Goal: Task Accomplishment & Management: Use online tool/utility

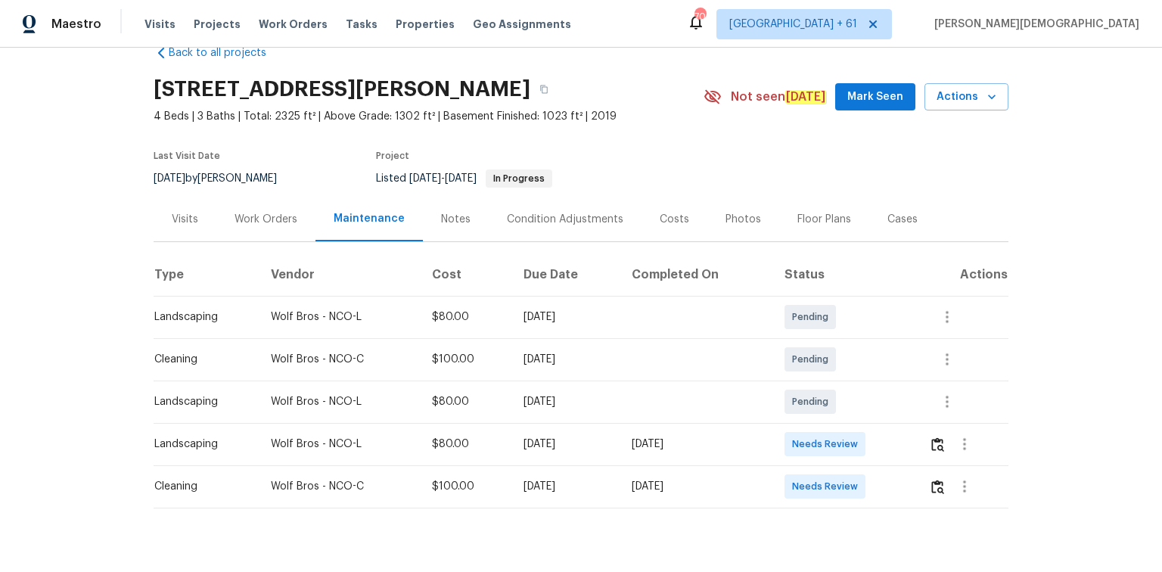
scroll to position [60, 0]
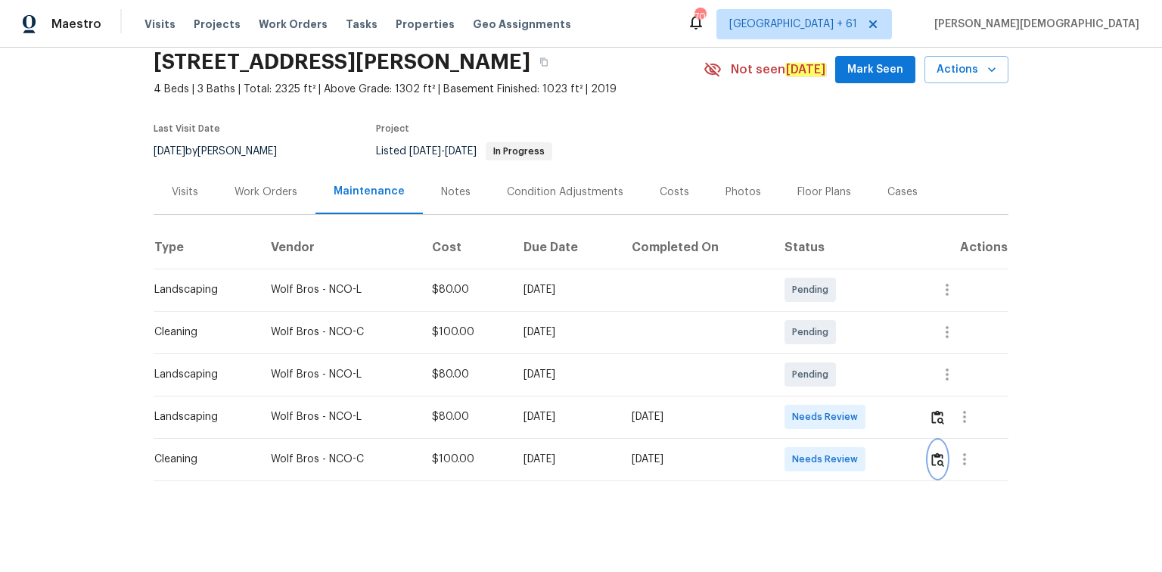
click at [826, 382] on button "button" at bounding box center [937, 459] width 17 height 36
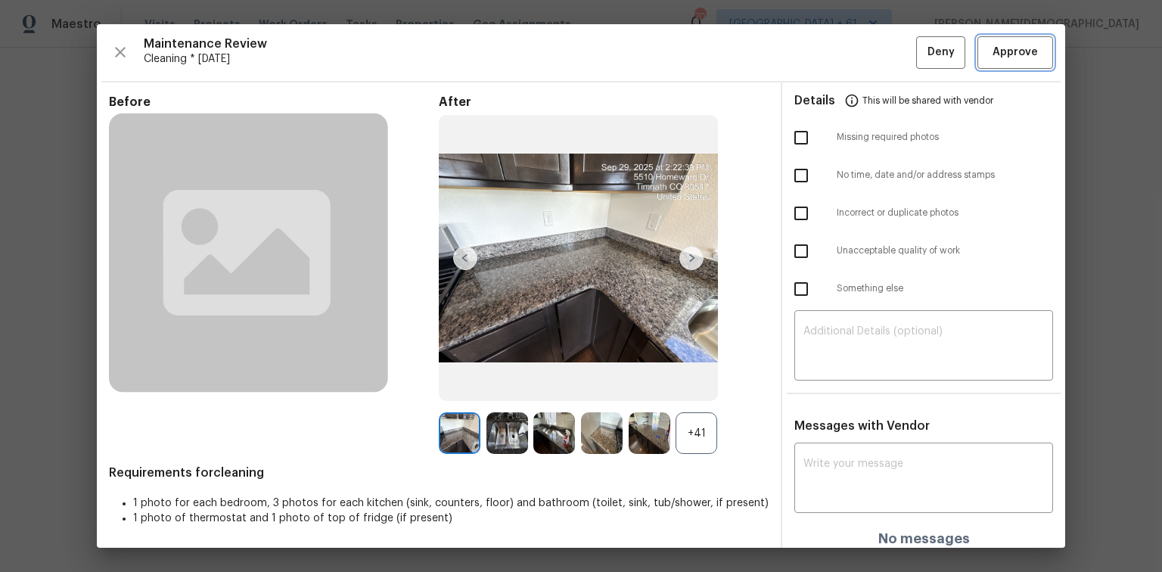
click at [826, 63] on button "Approve" at bounding box center [1015, 52] width 76 height 33
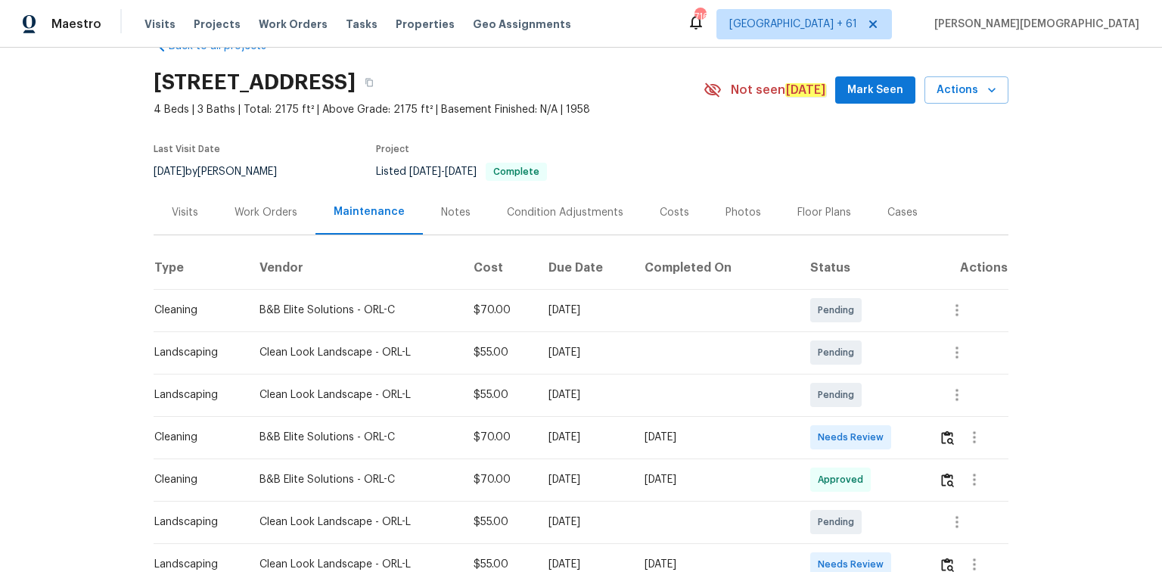
scroll to position [60, 0]
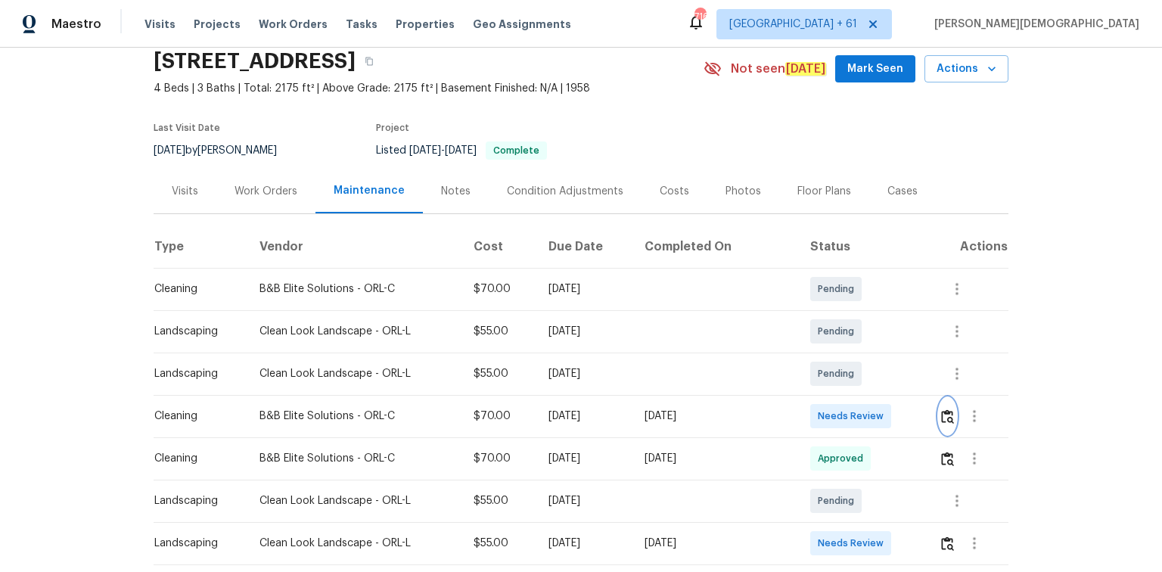
click at [943, 422] on button "button" at bounding box center [946, 416] width 17 height 36
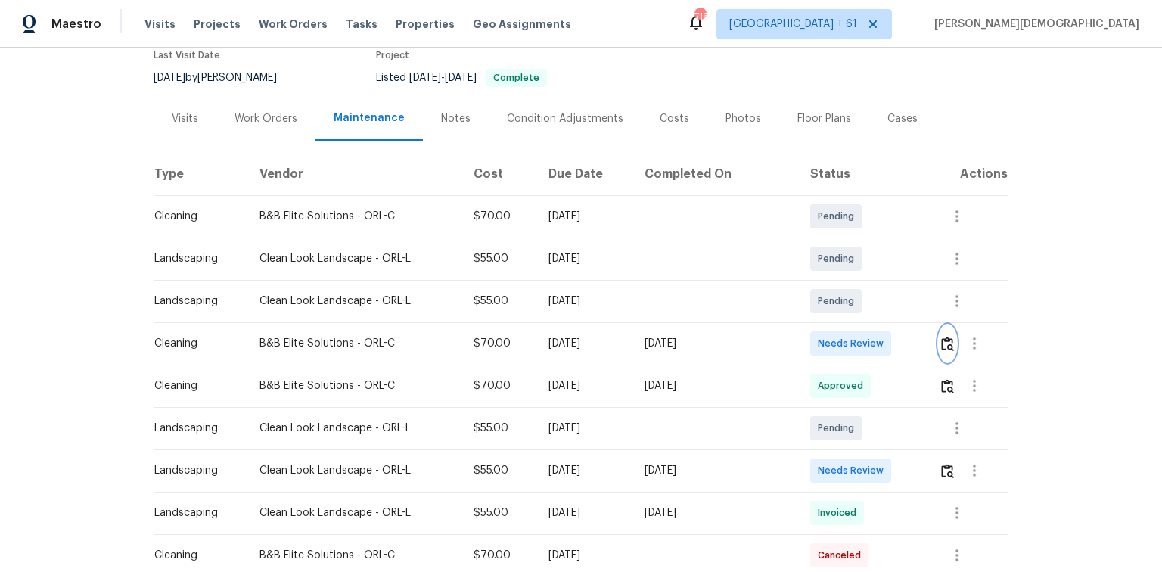
scroll to position [242, 0]
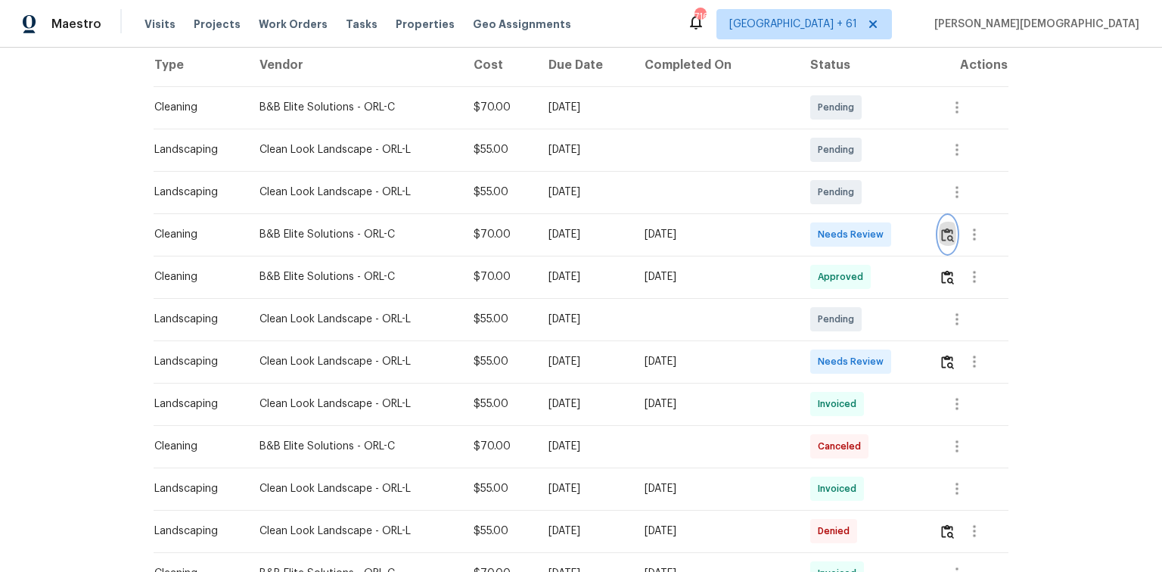
click at [944, 228] on img "button" at bounding box center [947, 235] width 13 height 14
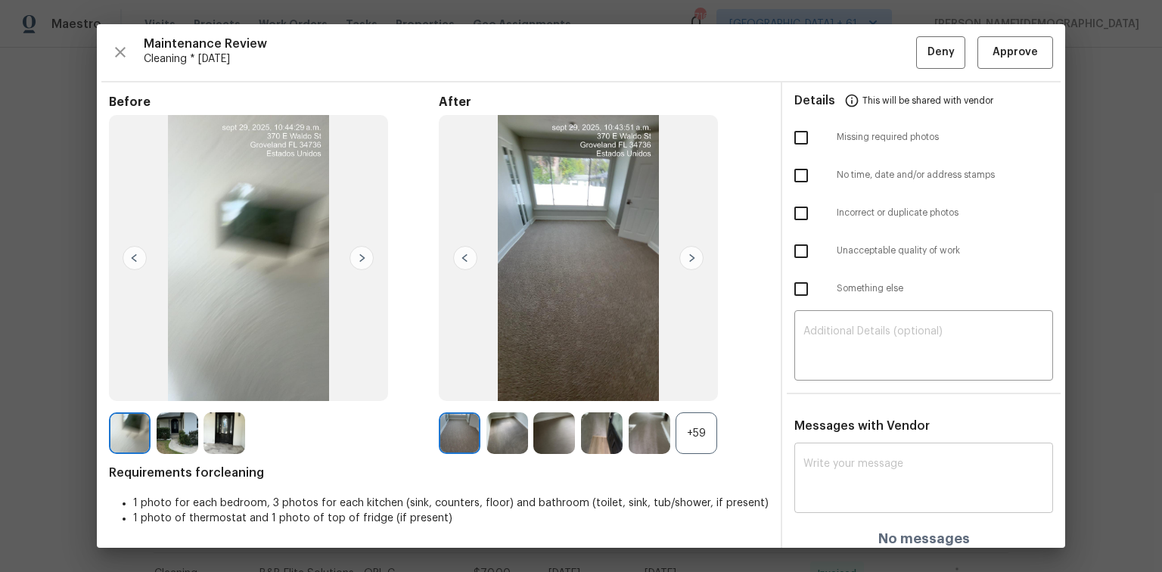
click at [884, 446] on div "x ​" at bounding box center [923, 479] width 259 height 67
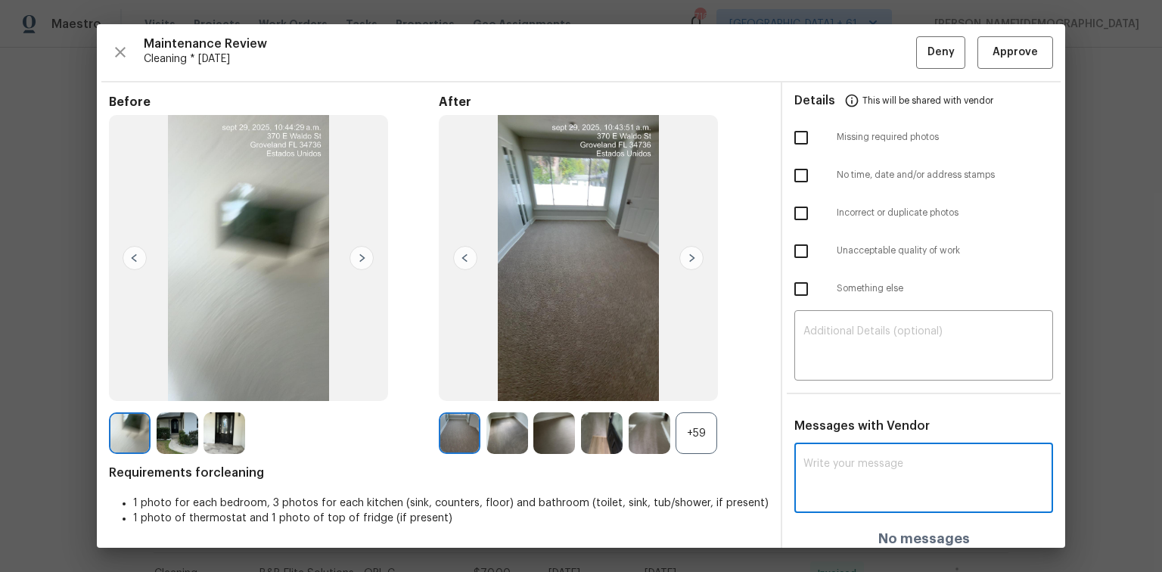
paste textarea "Maintenance Audit Team: Hello! Unfortunately this cleaning visit completed on 0…"
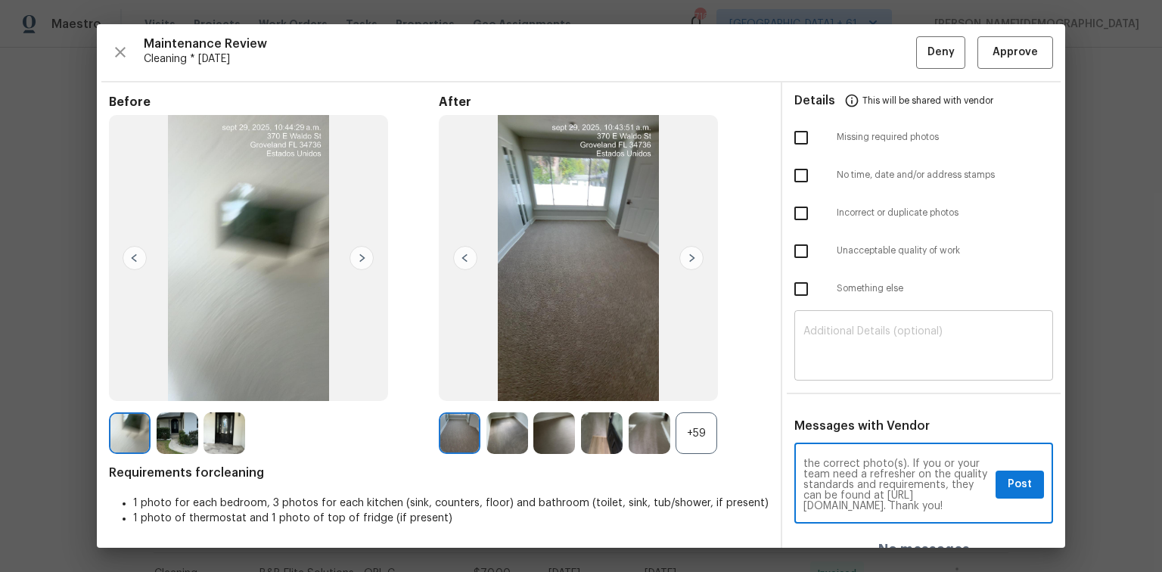
type textarea "Maintenance Audit Team: Hello! Unfortunately this cleaning visit completed on 0…"
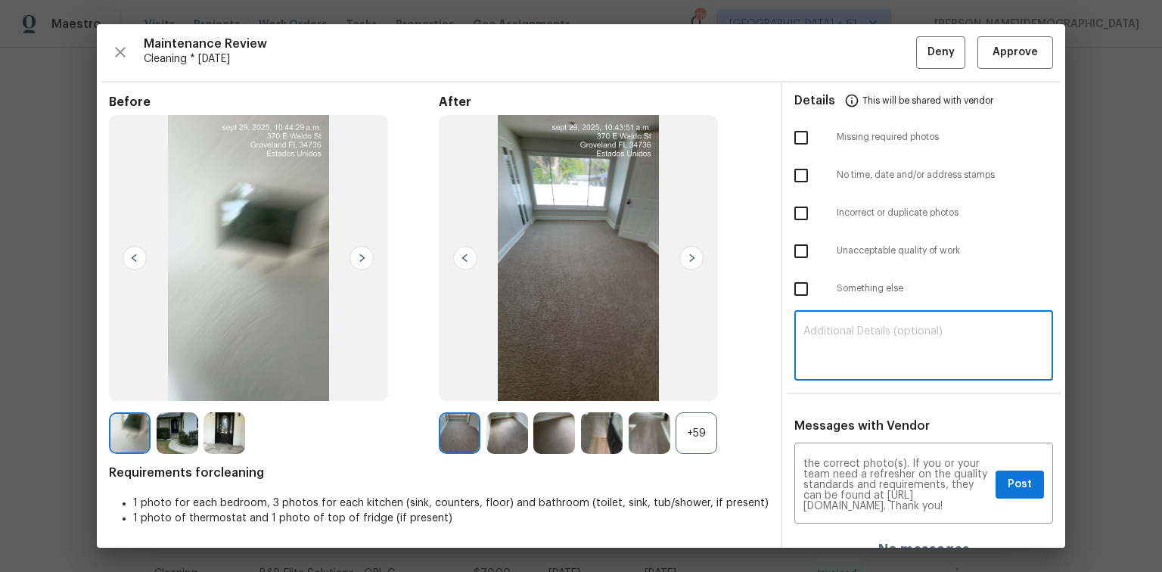
click at [889, 326] on textarea at bounding box center [923, 347] width 240 height 42
paste textarea "Maintenance Audit Team: Hello! Unfortunately this cleaning visit completed on 0…"
type textarea "Maintenance Audit Team: Hello! Unfortunately this cleaning visit completed on 0…"
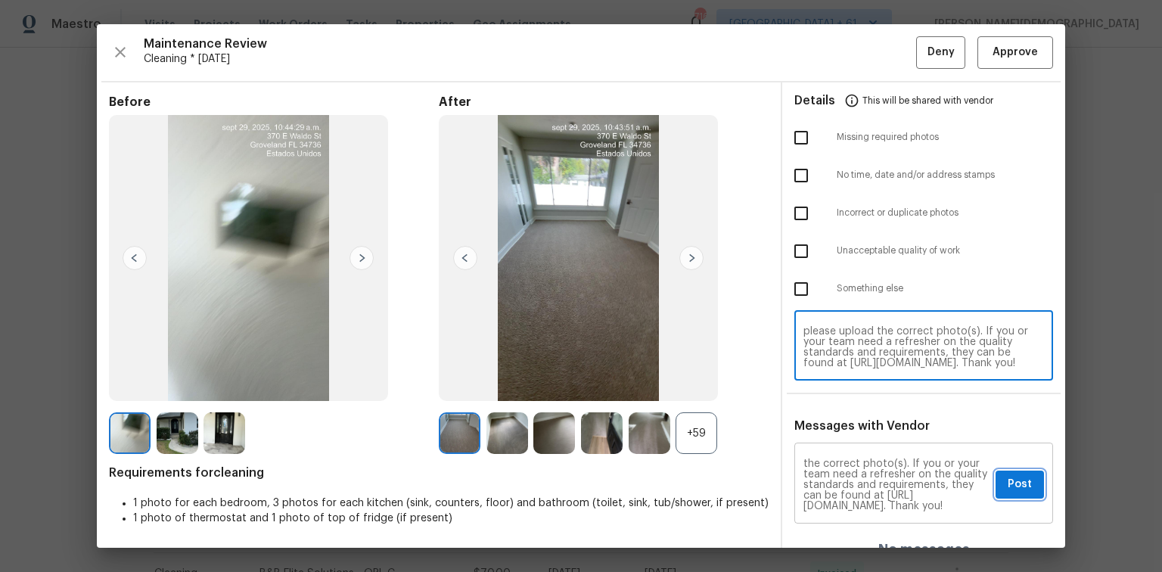
click at [1008, 475] on span "Post" at bounding box center [1019, 484] width 24 height 19
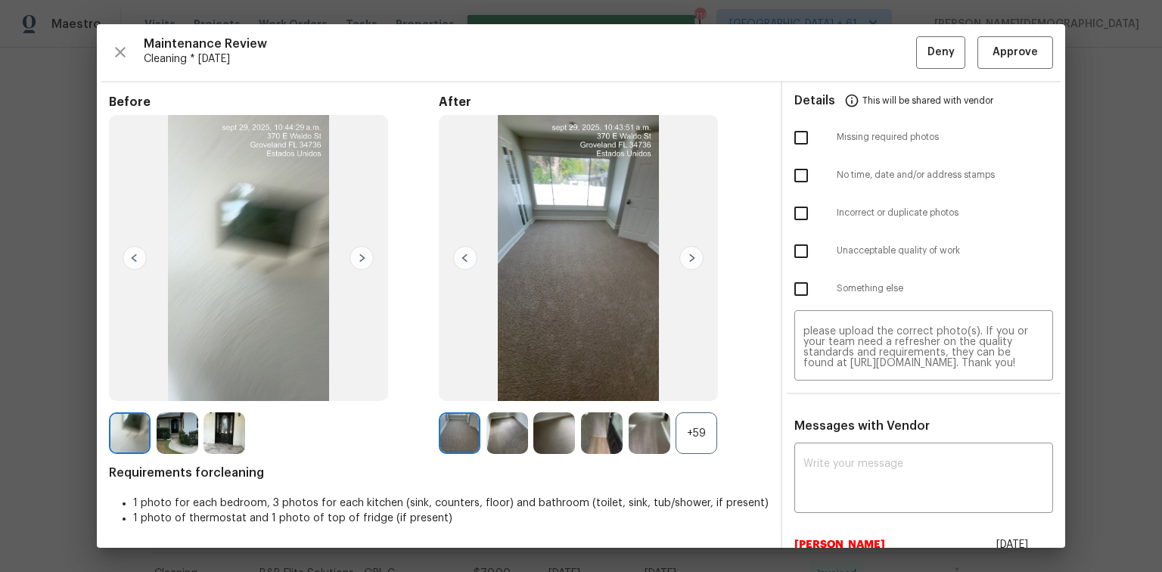
scroll to position [0, 0]
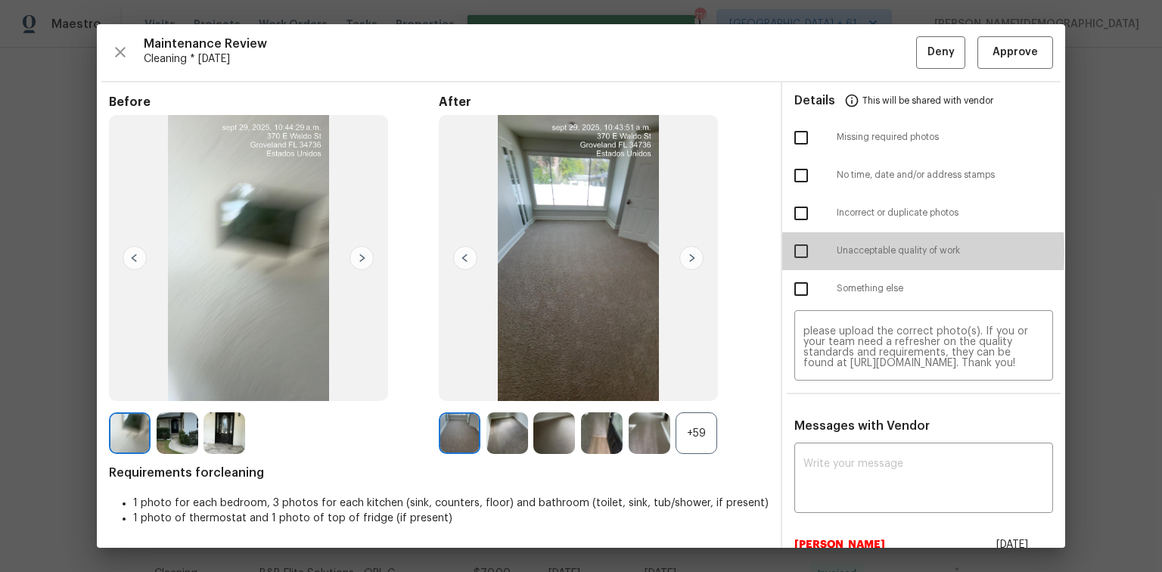
click at [800, 246] on input "checkbox" at bounding box center [801, 251] width 32 height 32
checkbox input "true"
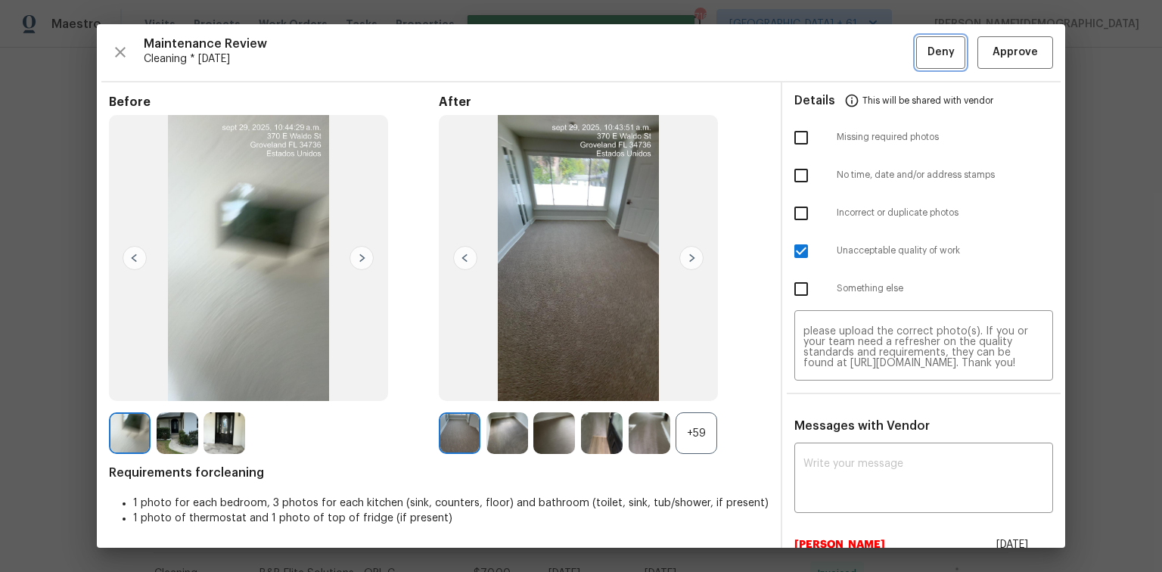
click at [927, 54] on span "Deny" at bounding box center [940, 52] width 27 height 19
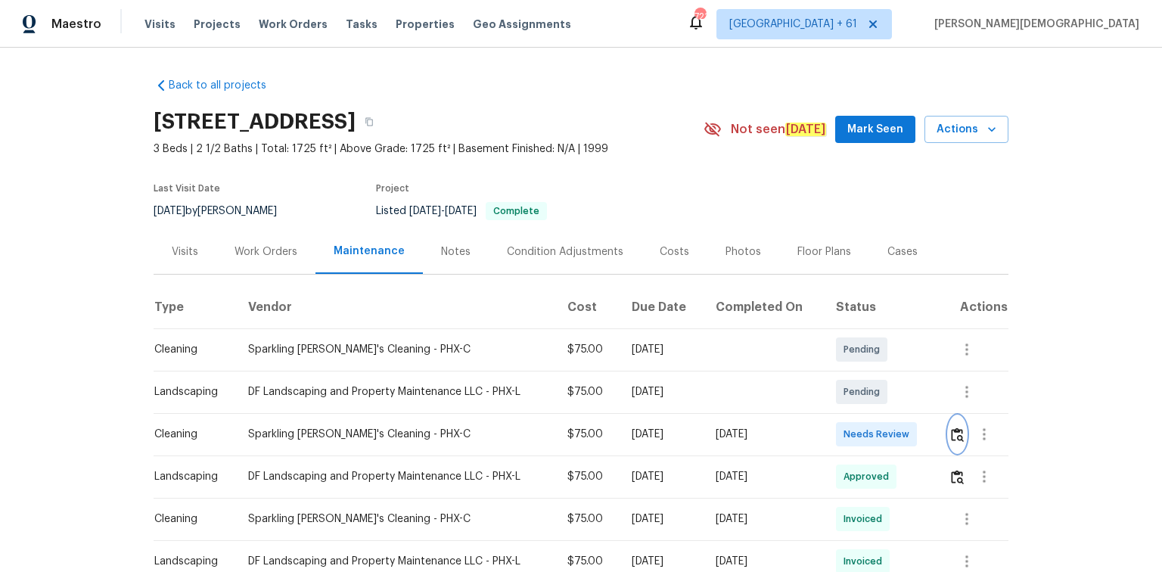
click at [959, 430] on img "button" at bounding box center [957, 434] width 13 height 14
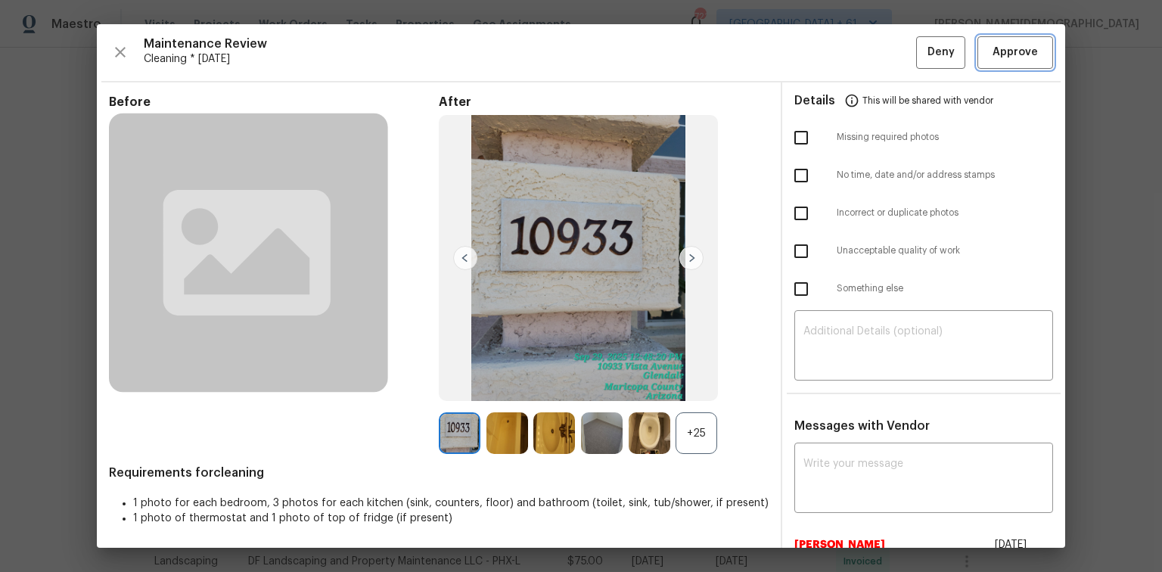
click at [1004, 43] on span "Approve" at bounding box center [1014, 52] width 45 height 19
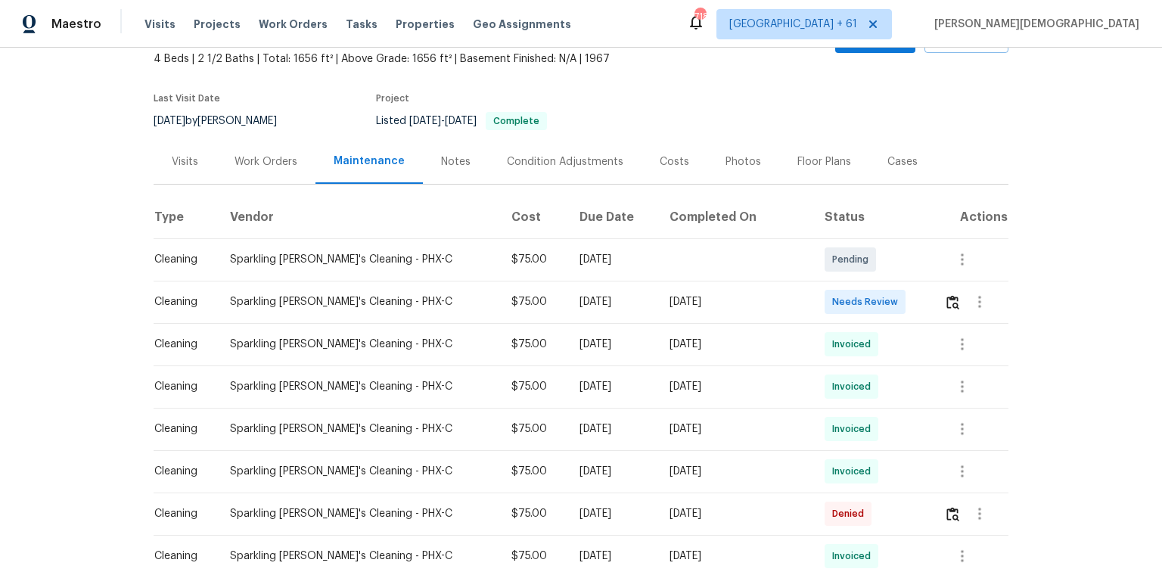
scroll to position [242, 0]
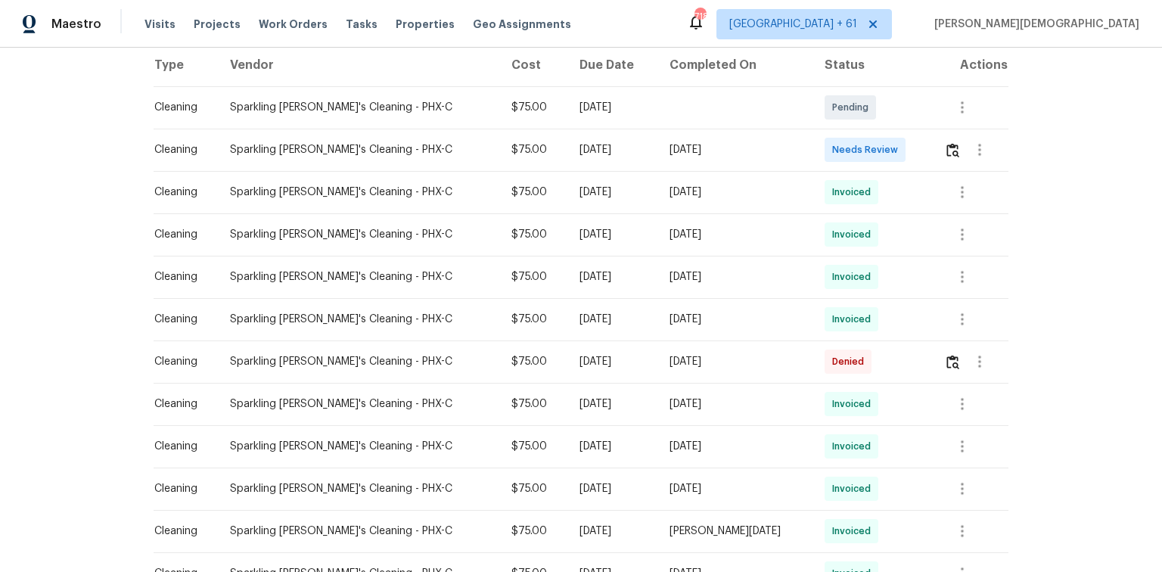
click at [932, 144] on td at bounding box center [970, 150] width 76 height 42
click at [944, 142] on button "button" at bounding box center [952, 150] width 17 height 36
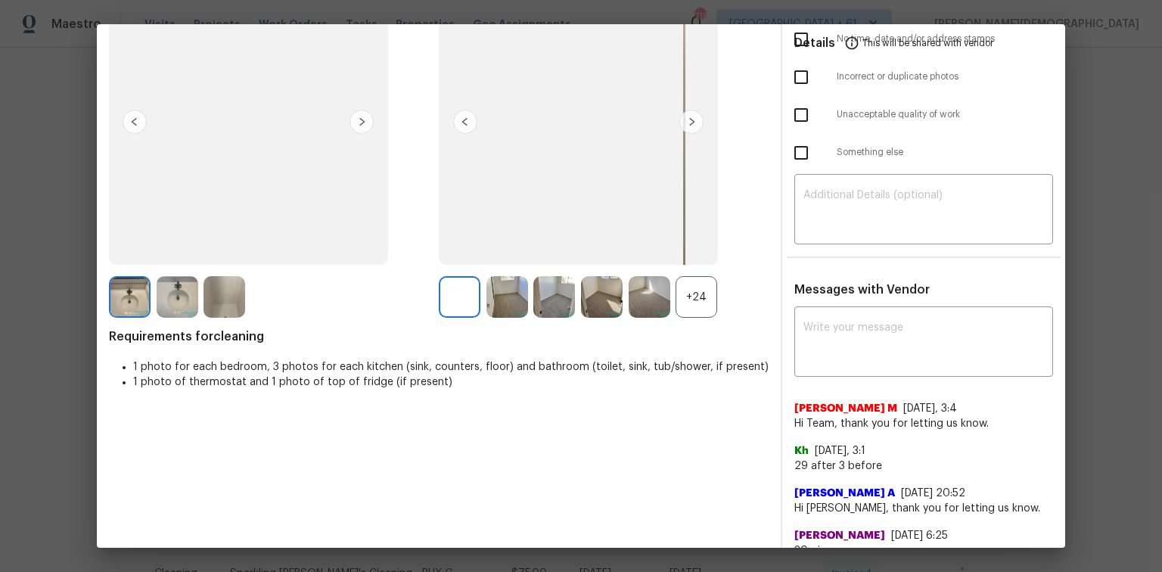
scroll to position [0, 0]
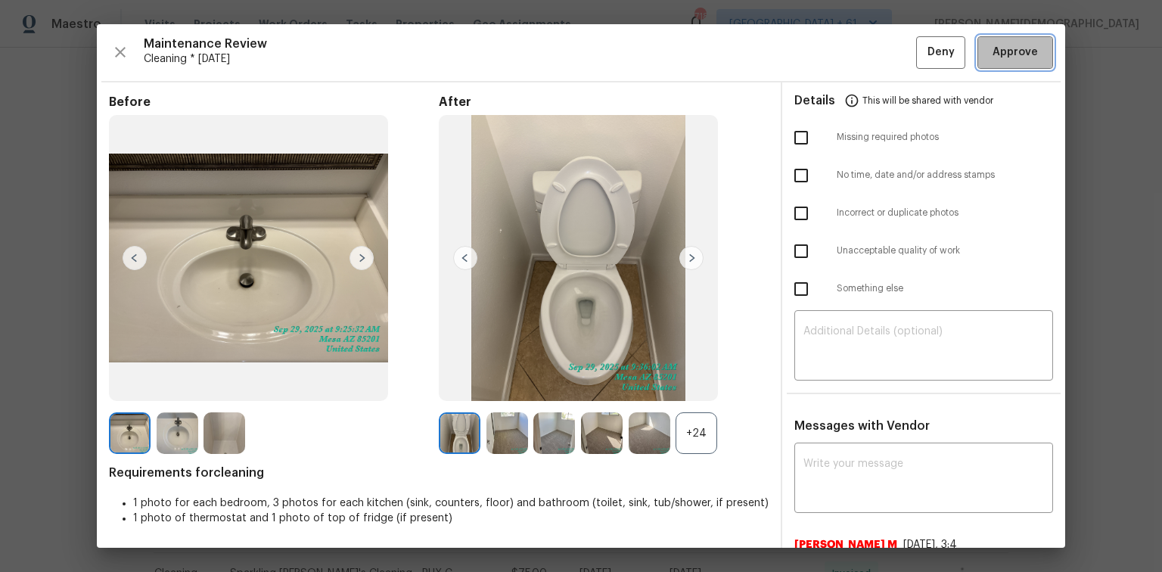
click at [998, 45] on span "Approve" at bounding box center [1014, 52] width 45 height 19
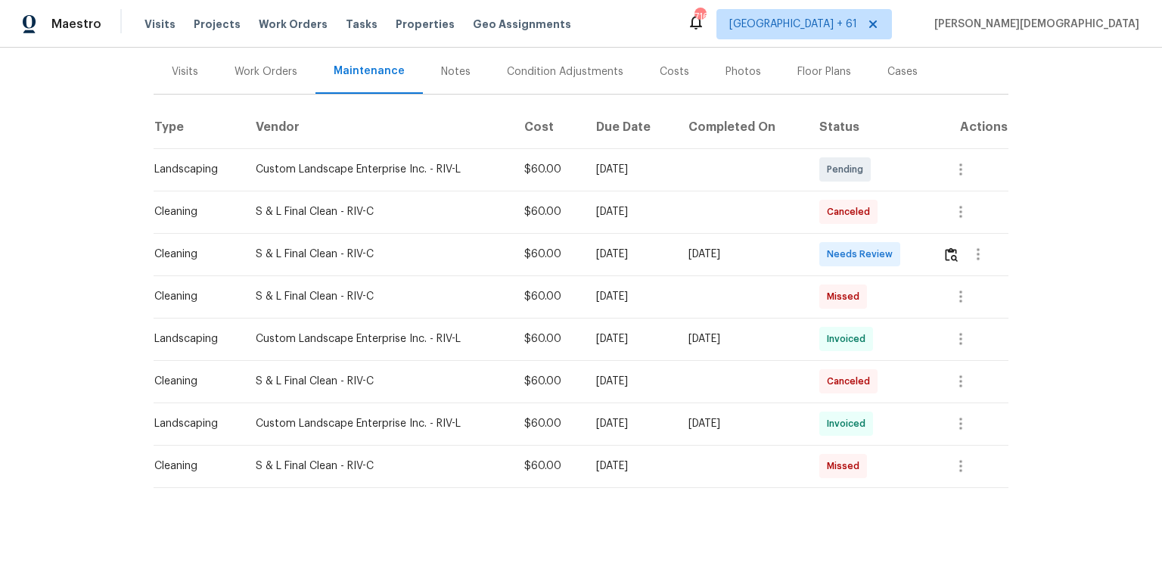
scroll to position [181, 0]
click at [826, 246] on img "button" at bounding box center [951, 253] width 13 height 14
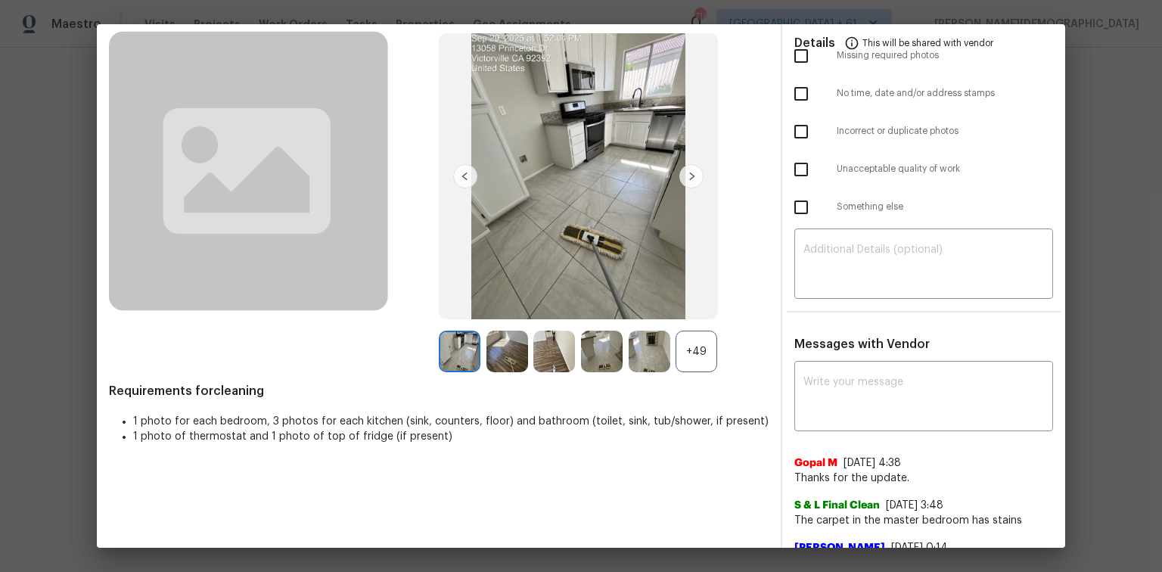
scroll to position [0, 0]
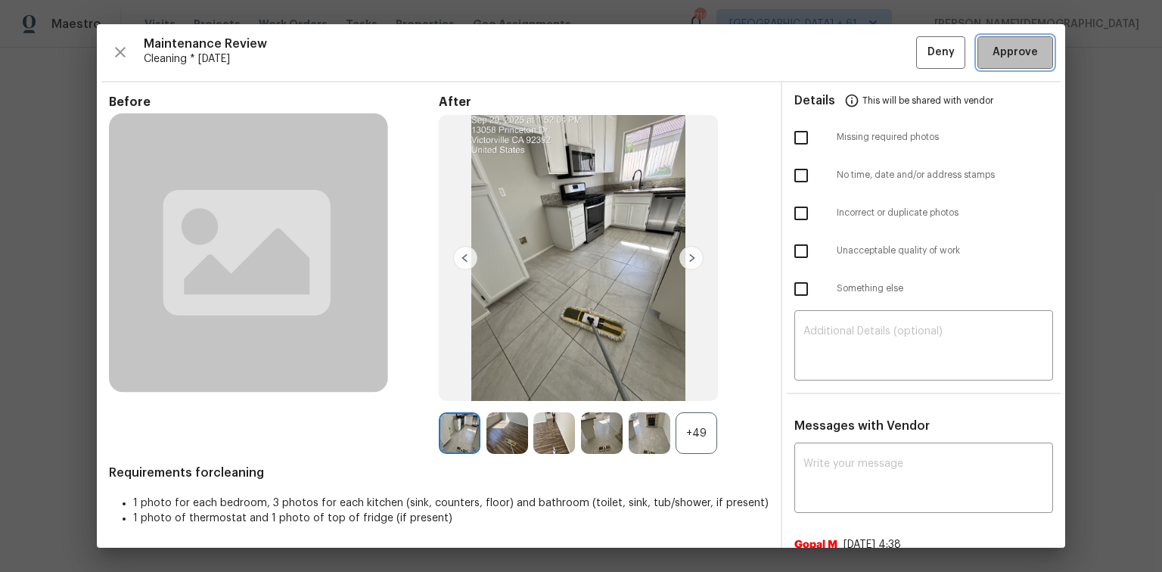
click at [826, 46] on span "Approve" at bounding box center [1014, 52] width 45 height 19
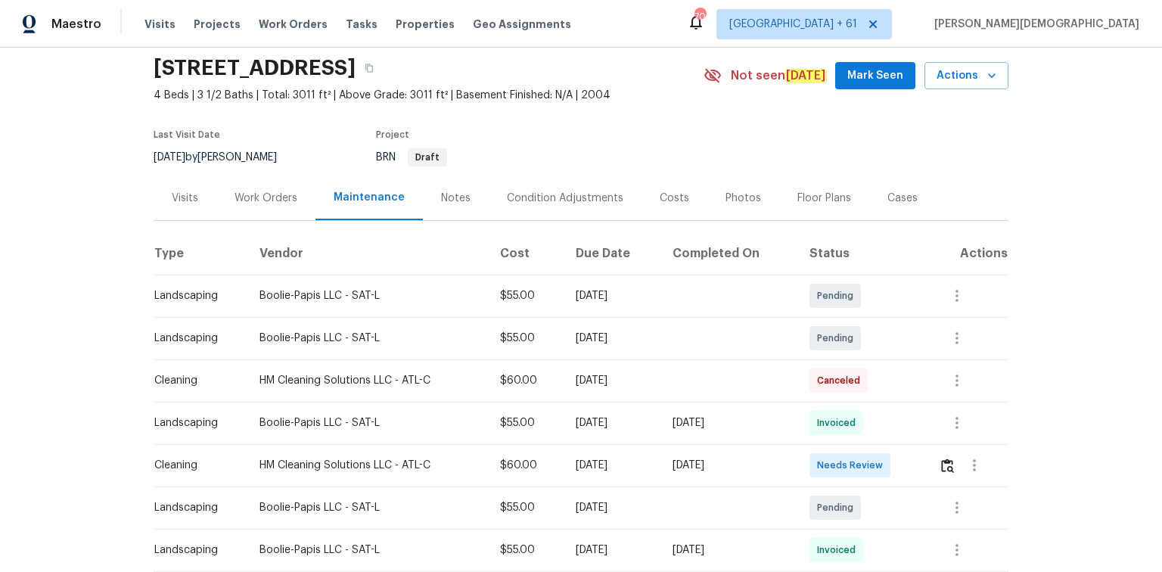
scroll to position [121, 0]
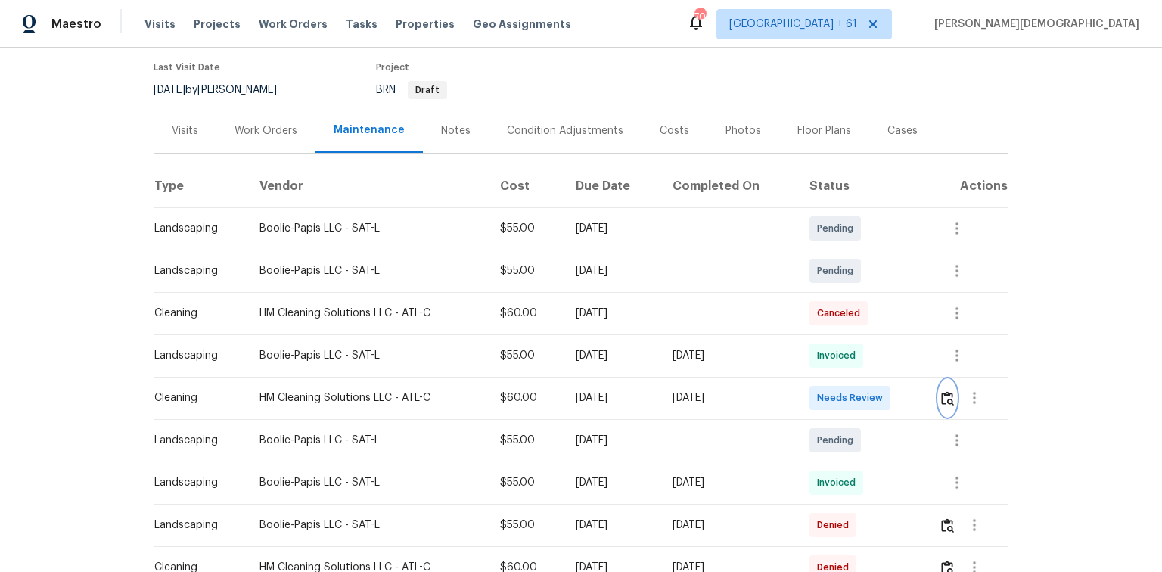
click at [945, 402] on button "button" at bounding box center [946, 398] width 17 height 36
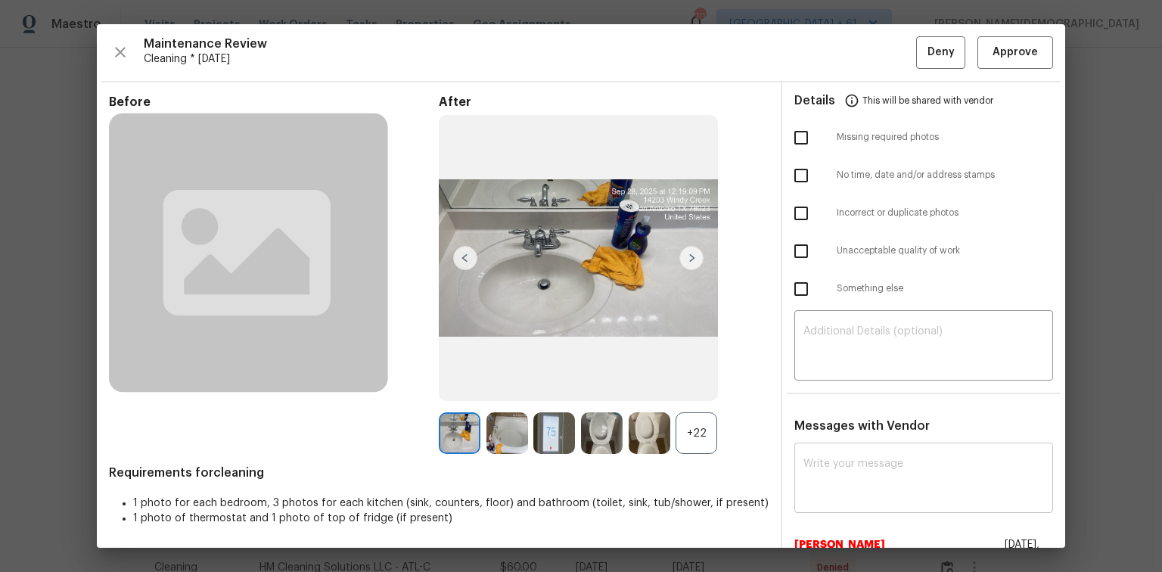
click at [850, 458] on textarea at bounding box center [923, 479] width 240 height 42
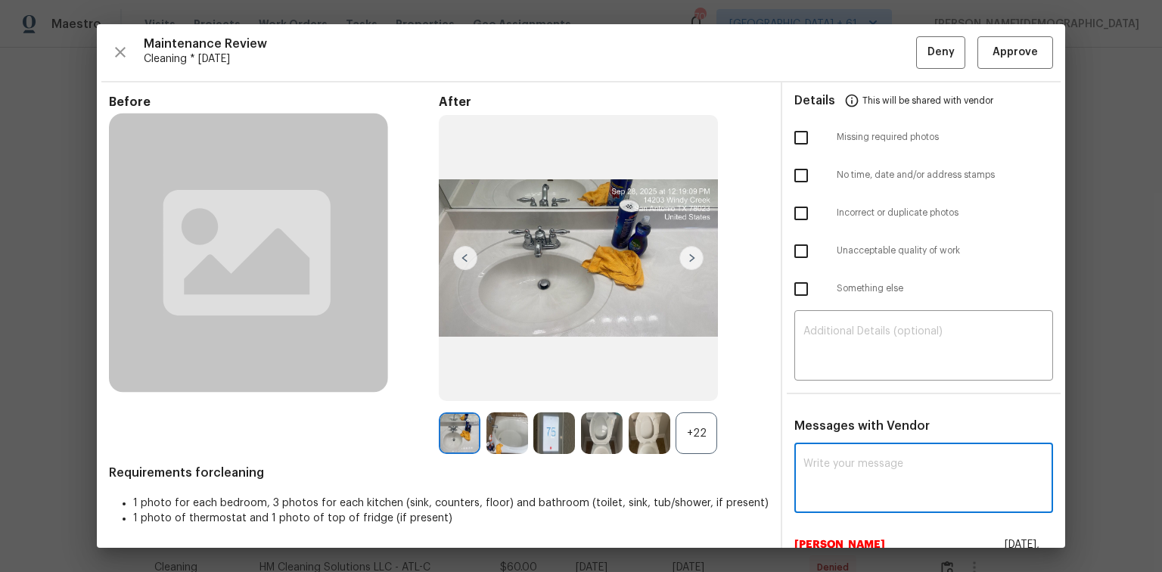
paste textarea "Maintenance Audit Team: Hello! Unfortunately, this cleaning visit completed on …"
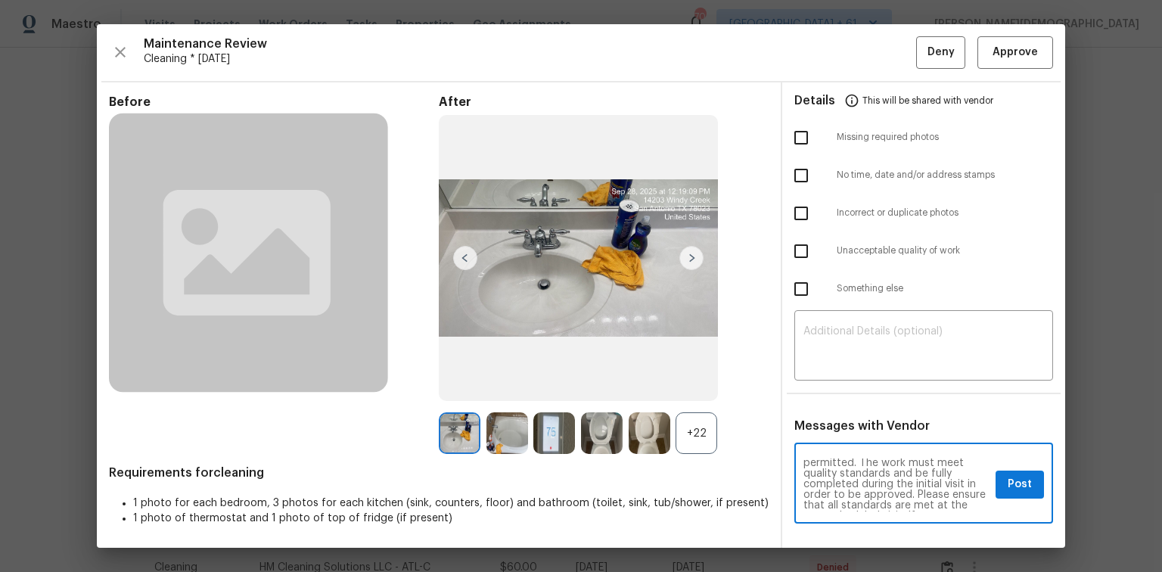
scroll to position [0, 0]
type textarea "Maintenance Audit Team: Hello! Unfortunately, this cleaning visit completed on …"
click at [905, 352] on textarea at bounding box center [923, 347] width 240 height 42
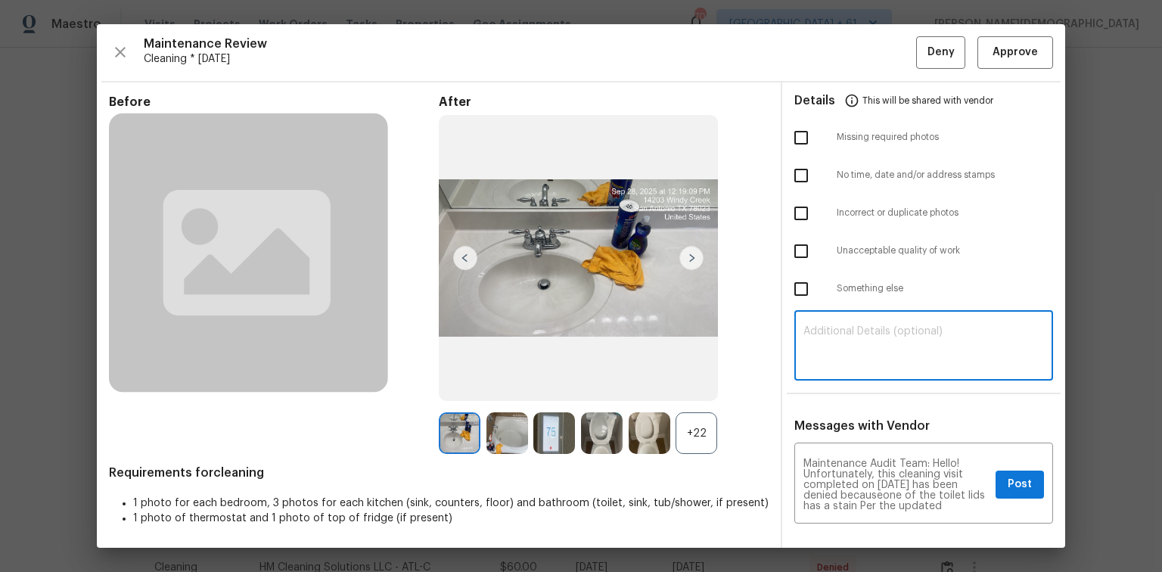
paste textarea "Maintenance Audit Team: Hello! Unfortunately, this cleaning visit completed on …"
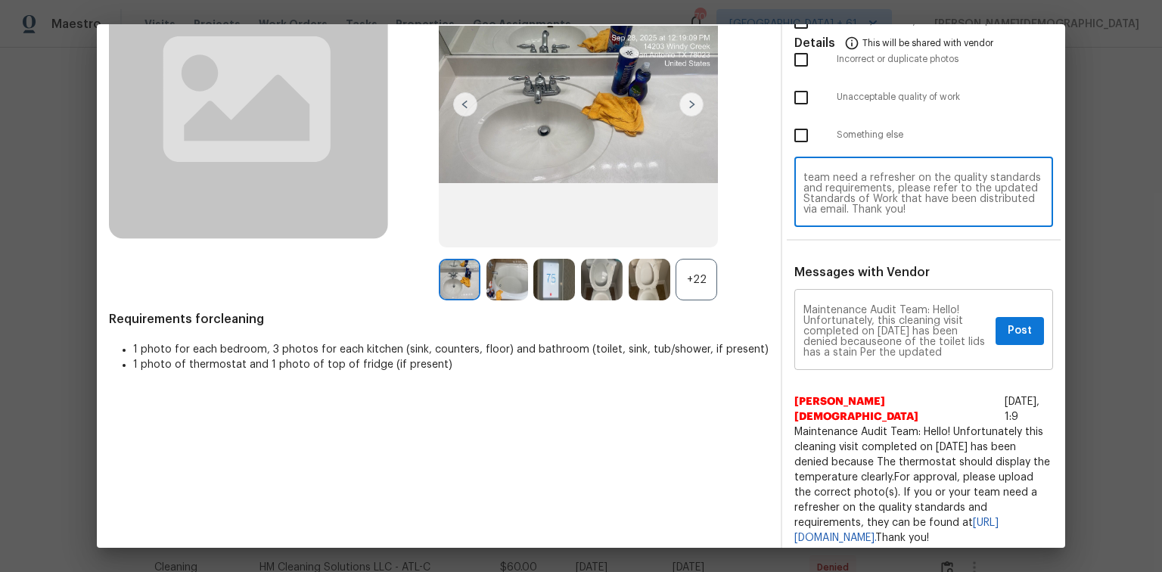
scroll to position [181, 0]
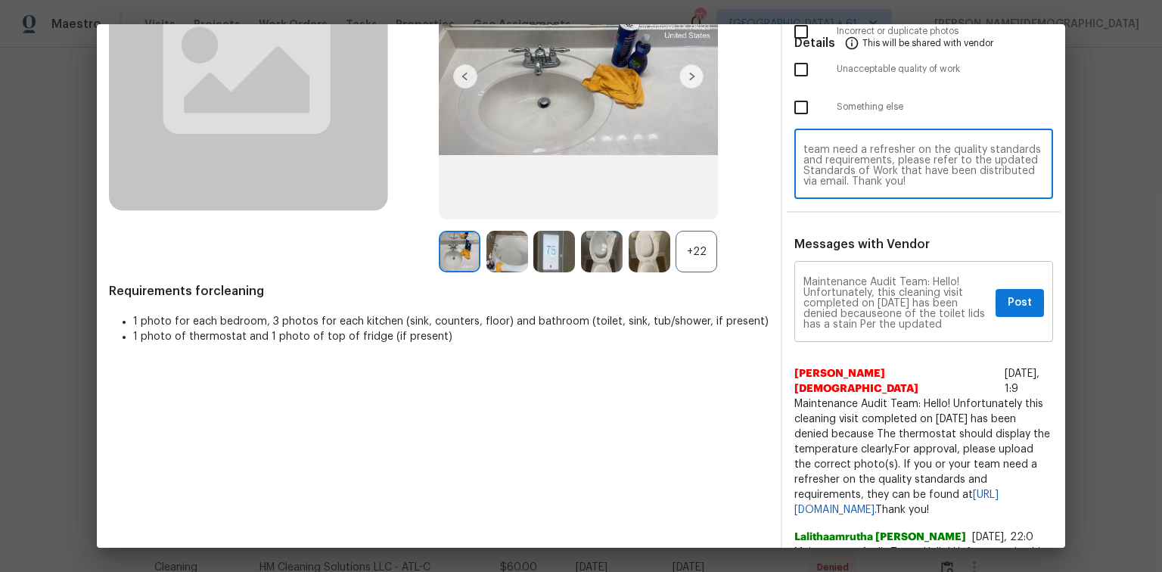
type textarea "Maintenance Audit Team: Hello! Unfortunately, this cleaning visit completed on …"
click at [1007, 293] on span "Post" at bounding box center [1019, 302] width 24 height 19
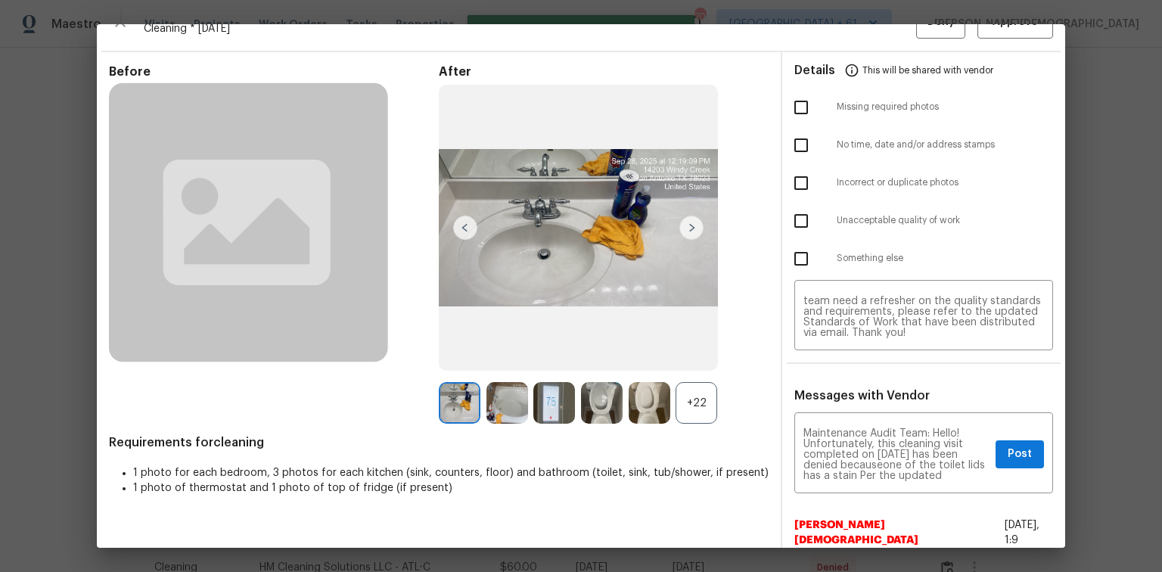
scroll to position [0, 0]
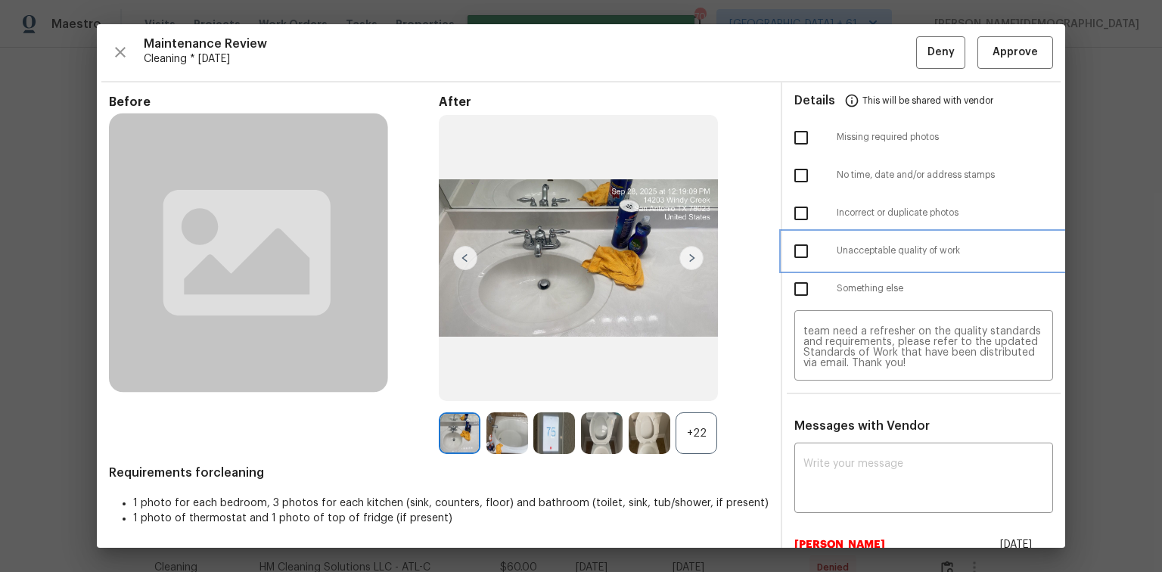
click at [820, 237] on div at bounding box center [815, 251] width 42 height 32
click at [793, 243] on input "checkbox" at bounding box center [801, 251] width 32 height 32
checkbox input "true"
click at [919, 54] on button "Deny" at bounding box center [940, 52] width 49 height 33
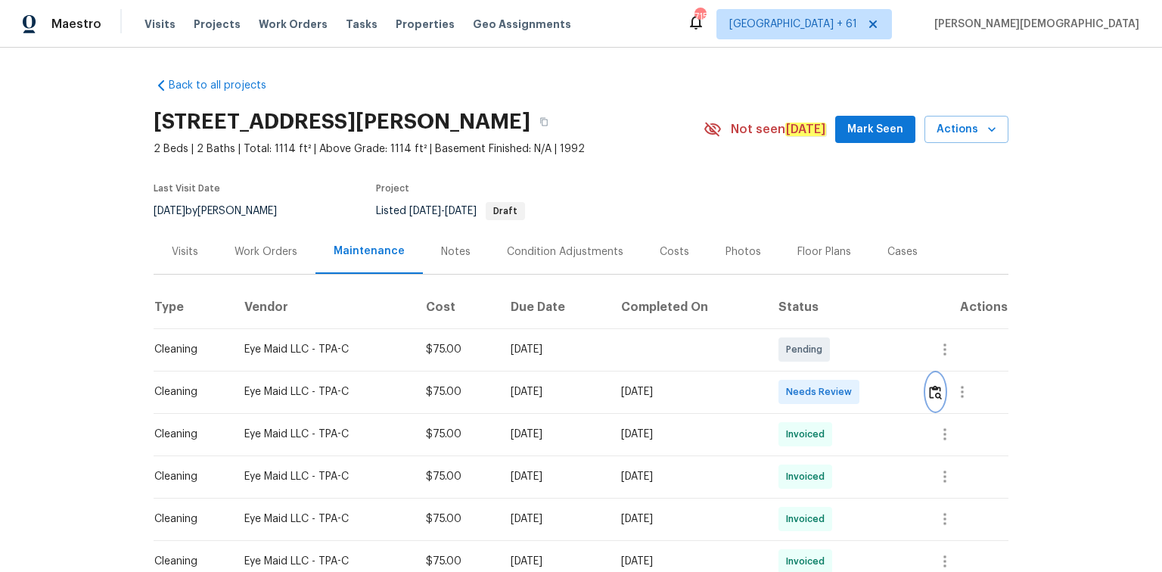
click at [826, 382] on img "button" at bounding box center [935, 392] width 13 height 14
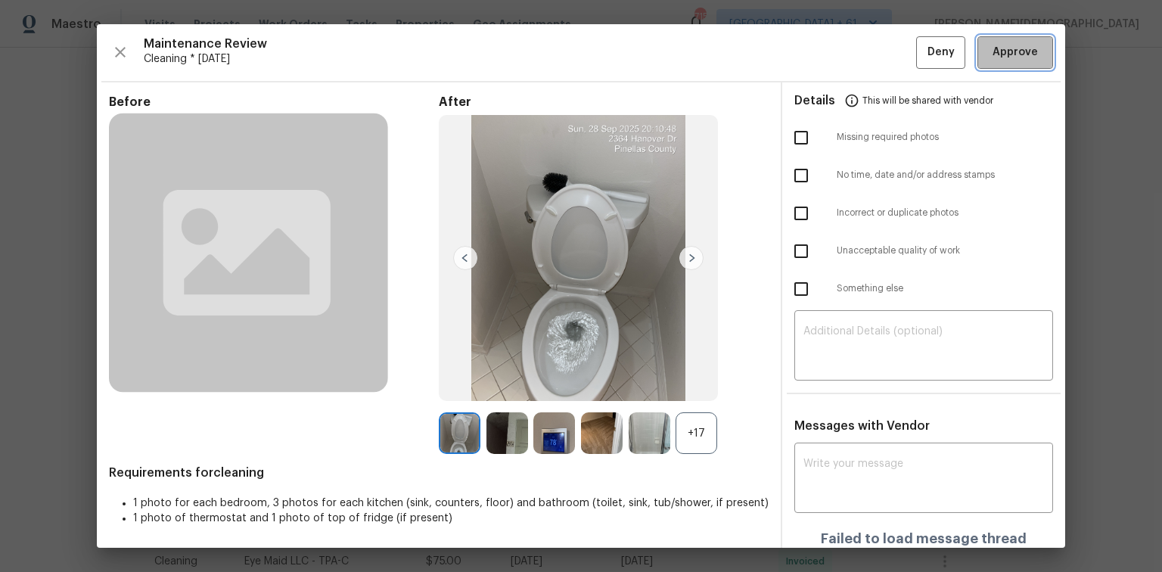
click at [826, 54] on span "Approve" at bounding box center [1014, 52] width 45 height 19
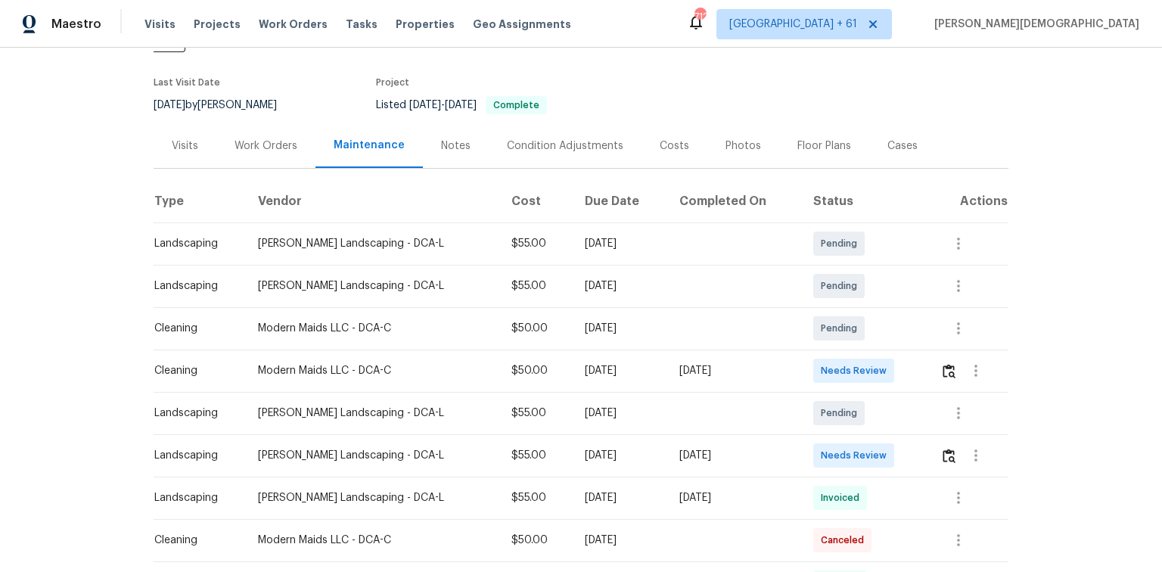
scroll to position [181, 0]
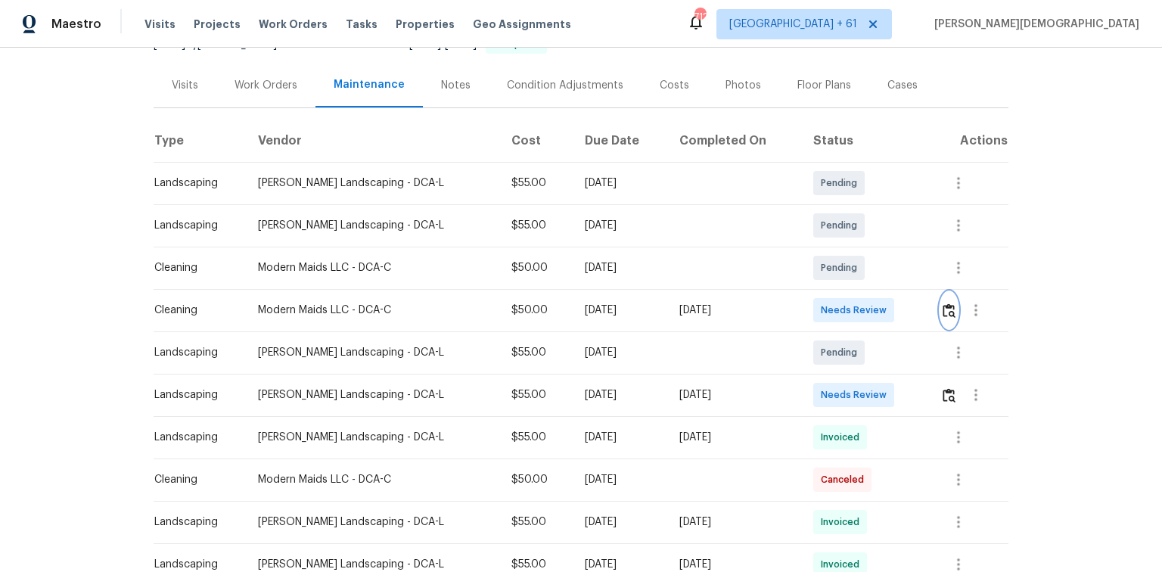
click at [826, 296] on button "button" at bounding box center [948, 310] width 17 height 36
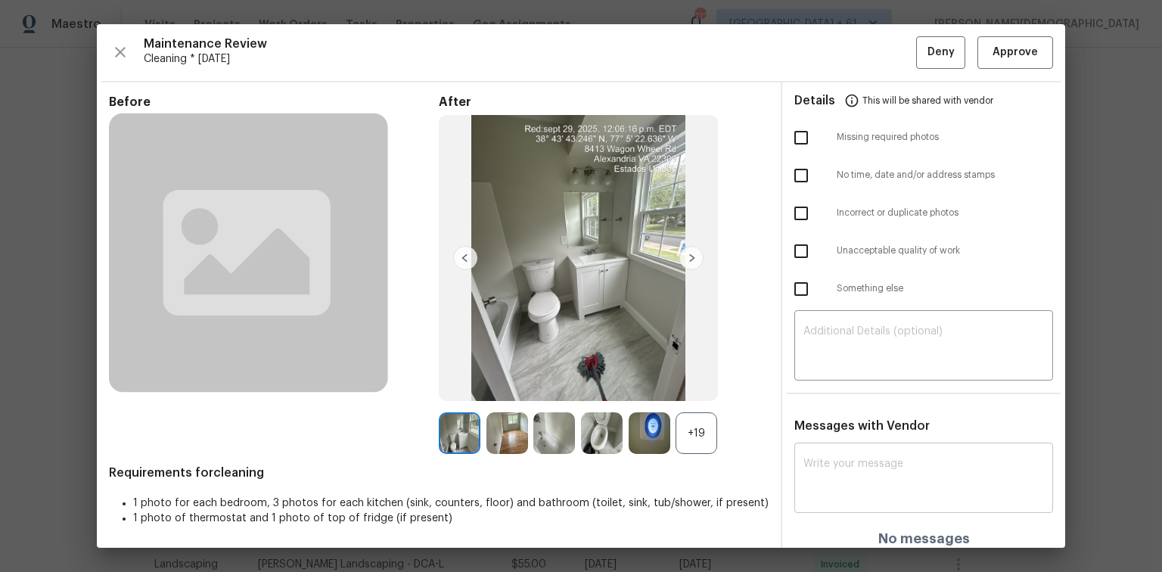
click at [826, 382] on textarea at bounding box center [923, 479] width 240 height 42
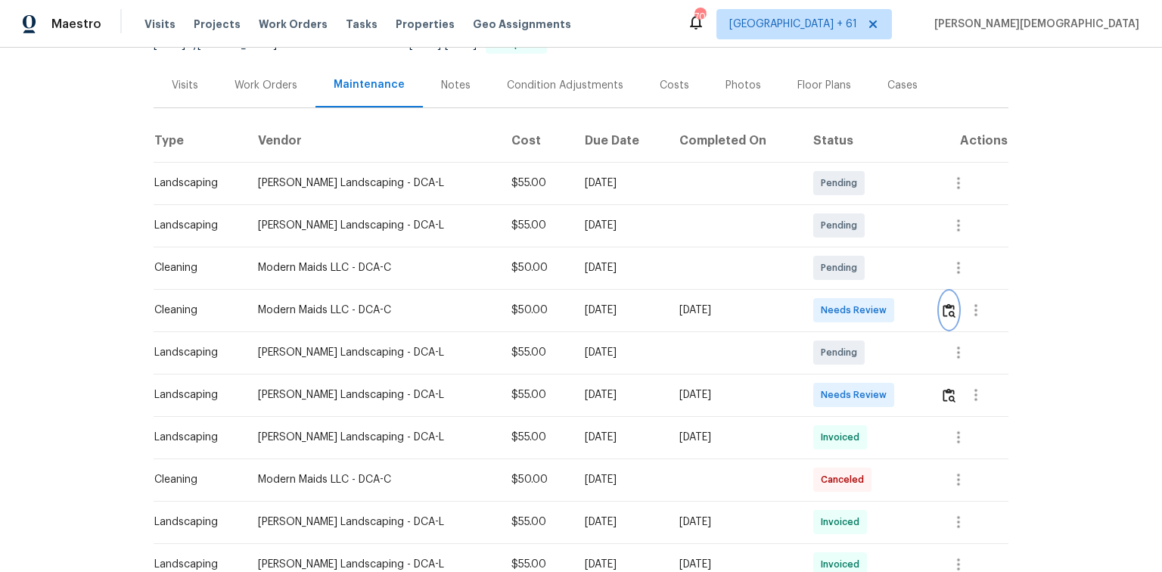
click at [826, 303] on img "button" at bounding box center [948, 310] width 13 height 14
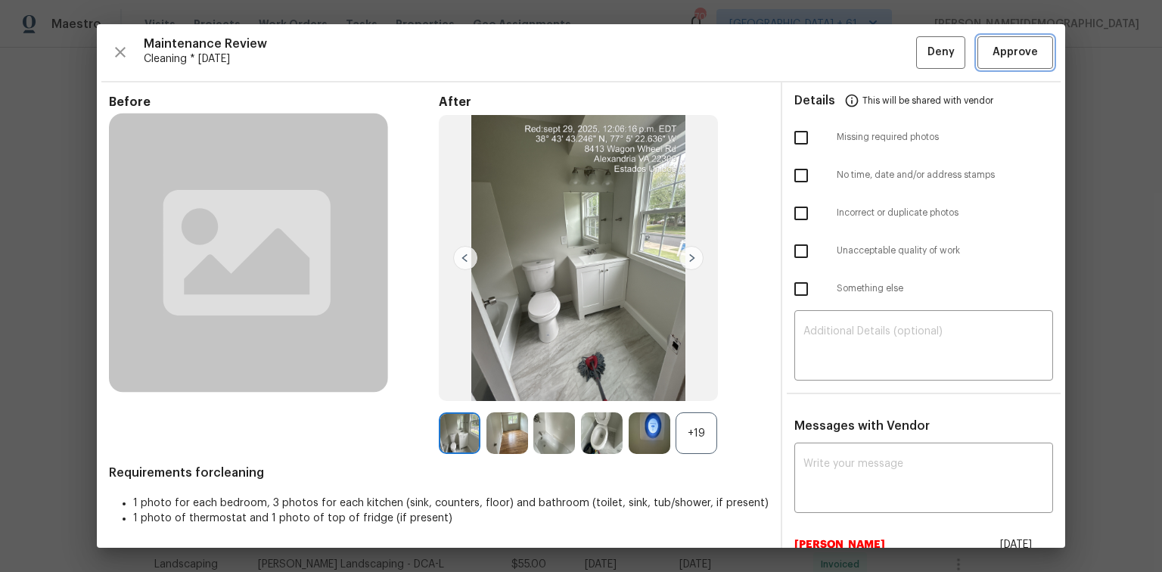
click at [826, 51] on span "Approve" at bounding box center [1014, 52] width 45 height 19
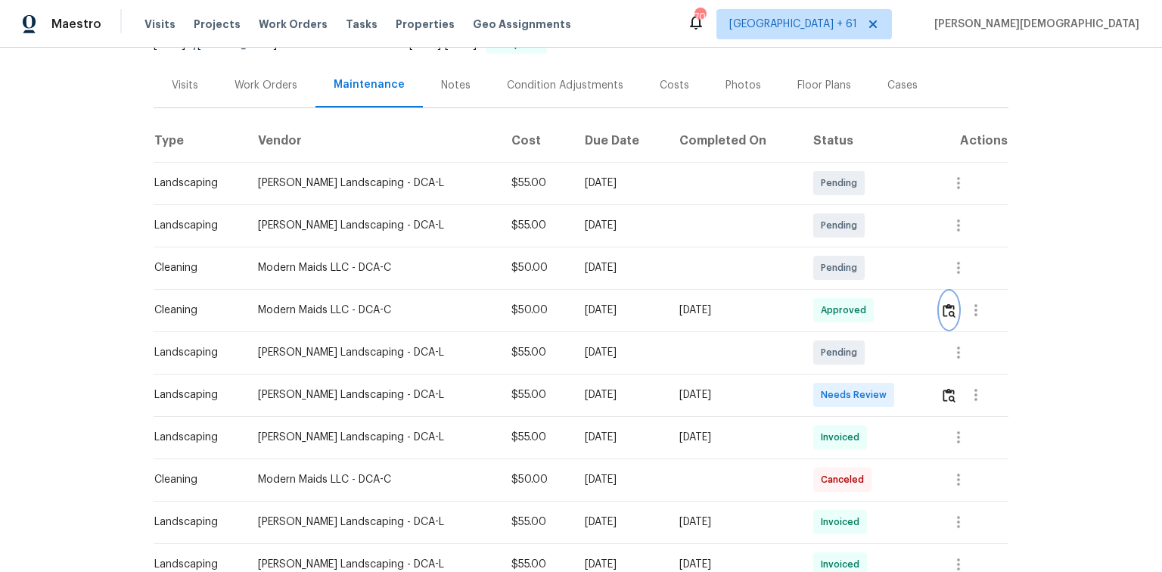
click at [826, 303] on img "button" at bounding box center [948, 310] width 13 height 14
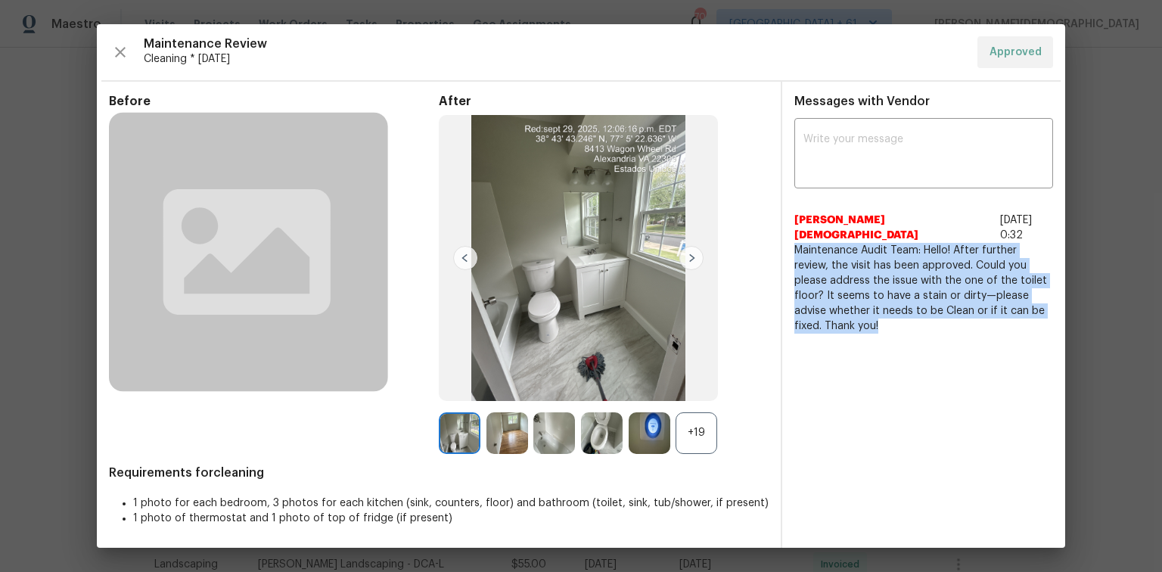
drag, startPoint x: 792, startPoint y: 230, endPoint x: 850, endPoint y: 302, distance: 92.5
click at [826, 302] on div "x ​ Johnson Jesus 10/1/25, 0:32 Maintenance Audit Team: Hello! After further re…" at bounding box center [923, 228] width 283 height 212
copy span "Maintenance Audit Team: Hello! After further review, the visit has been approve…"
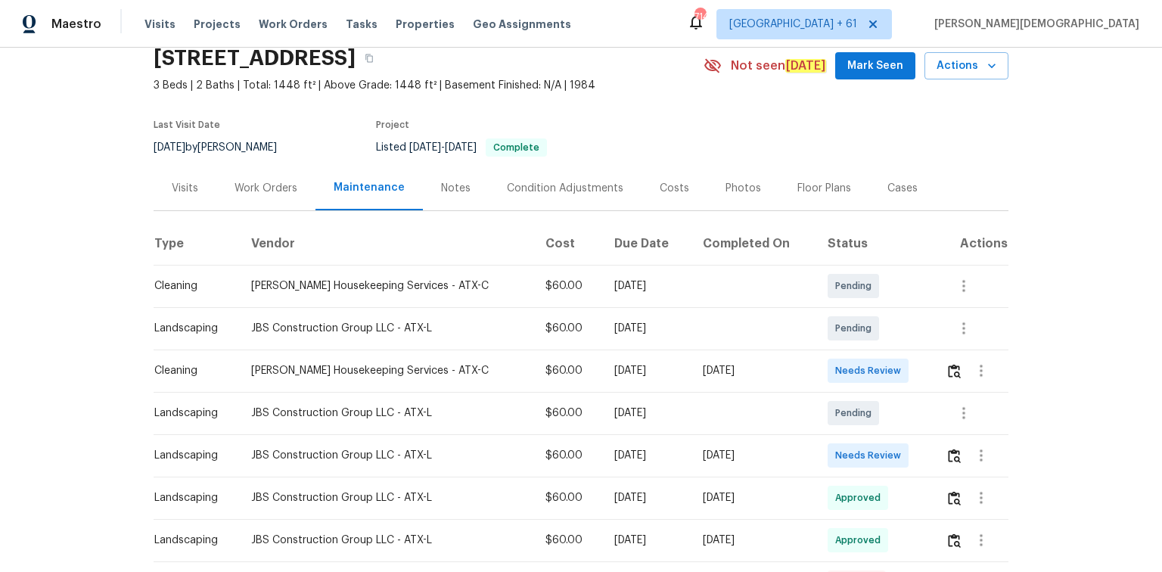
scroll to position [121, 0]
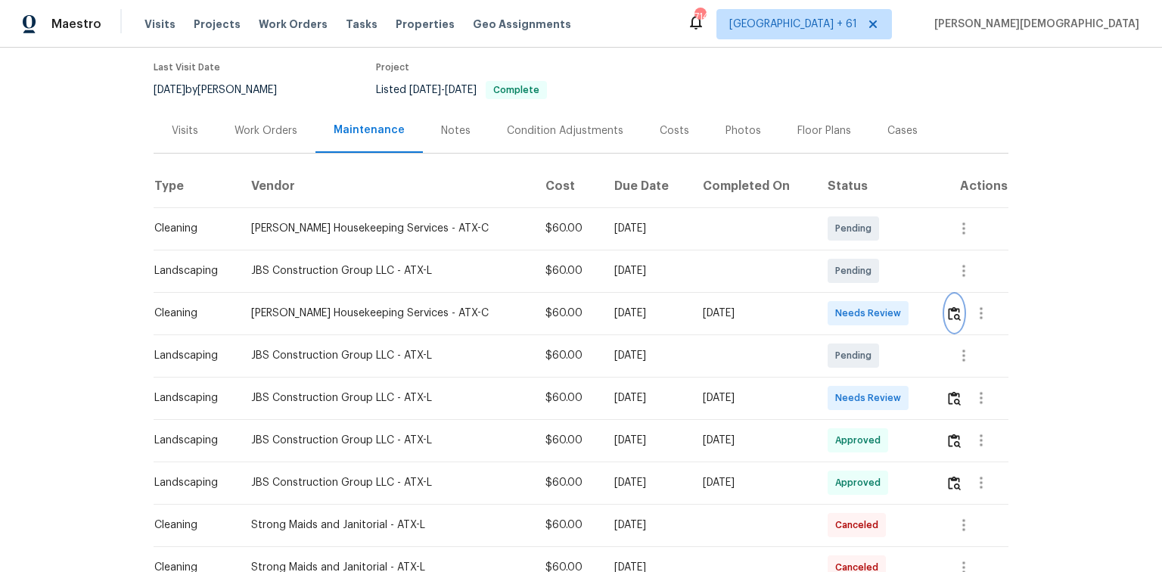
click at [826, 306] on img "button" at bounding box center [954, 313] width 13 height 14
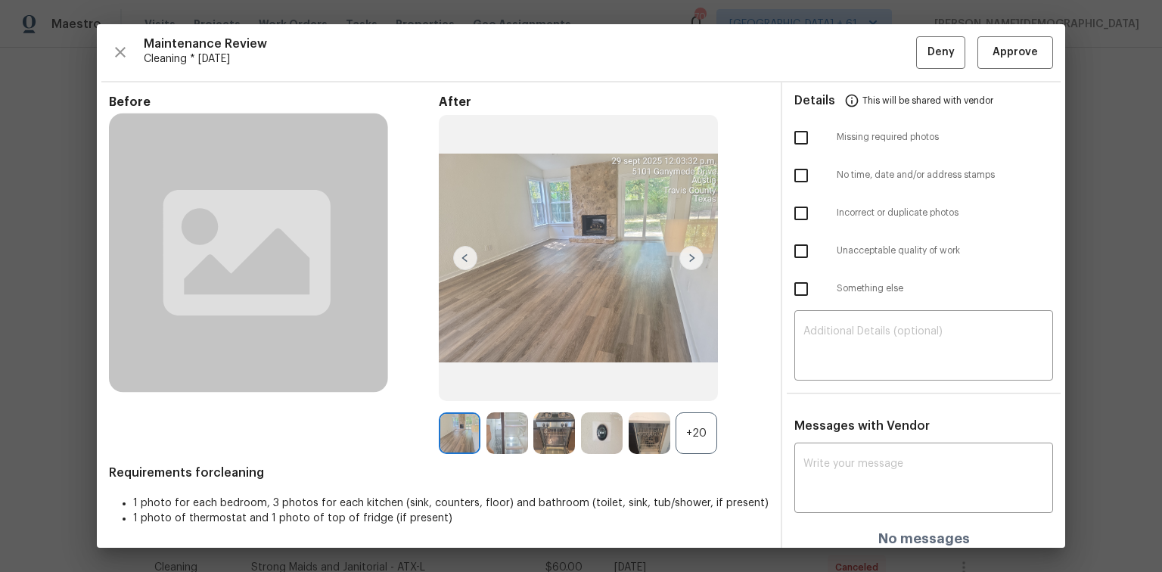
click at [826, 70] on div "Maintenance Review Cleaning * Mon, Sep 29 Deny Approve Before After +20 Require…" at bounding box center [581, 285] width 968 height 523
click at [826, 66] on button "Approve" at bounding box center [1015, 52] width 76 height 33
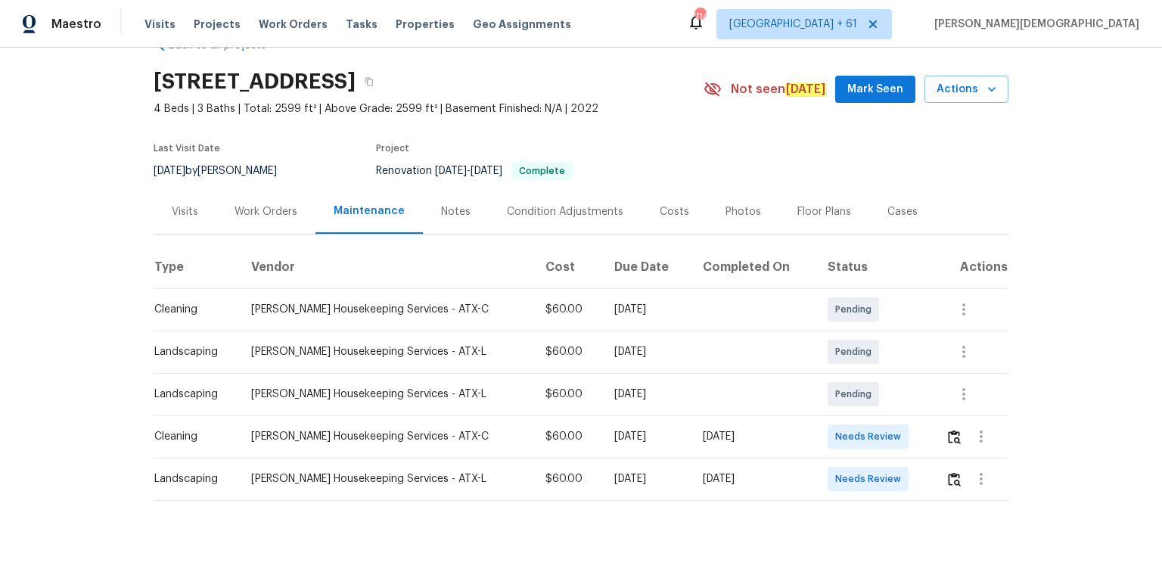
scroll to position [60, 0]
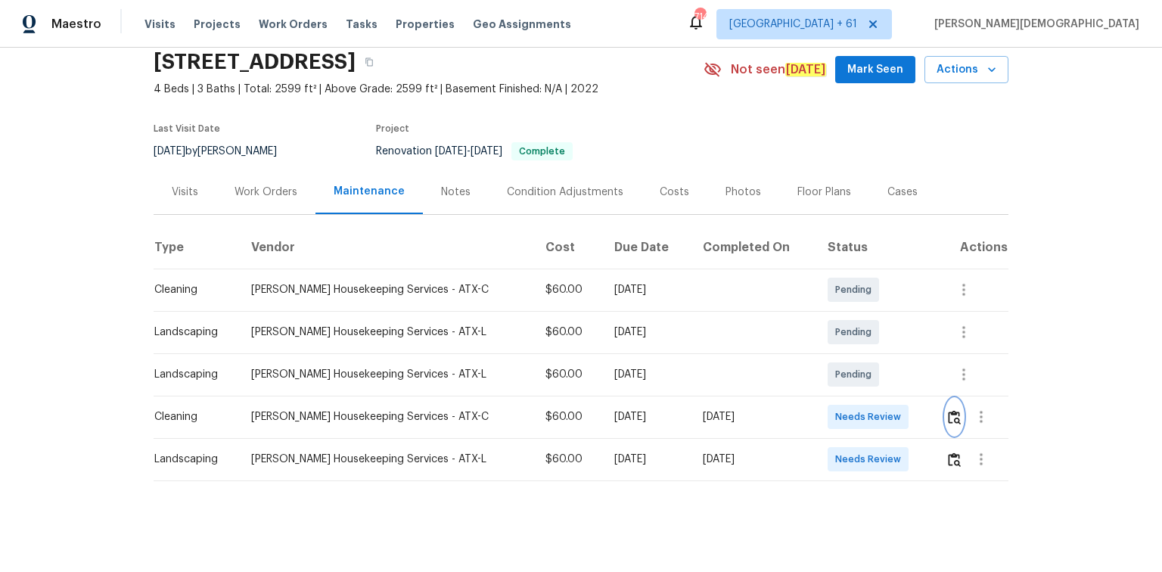
click at [953, 410] on img "button" at bounding box center [954, 417] width 13 height 14
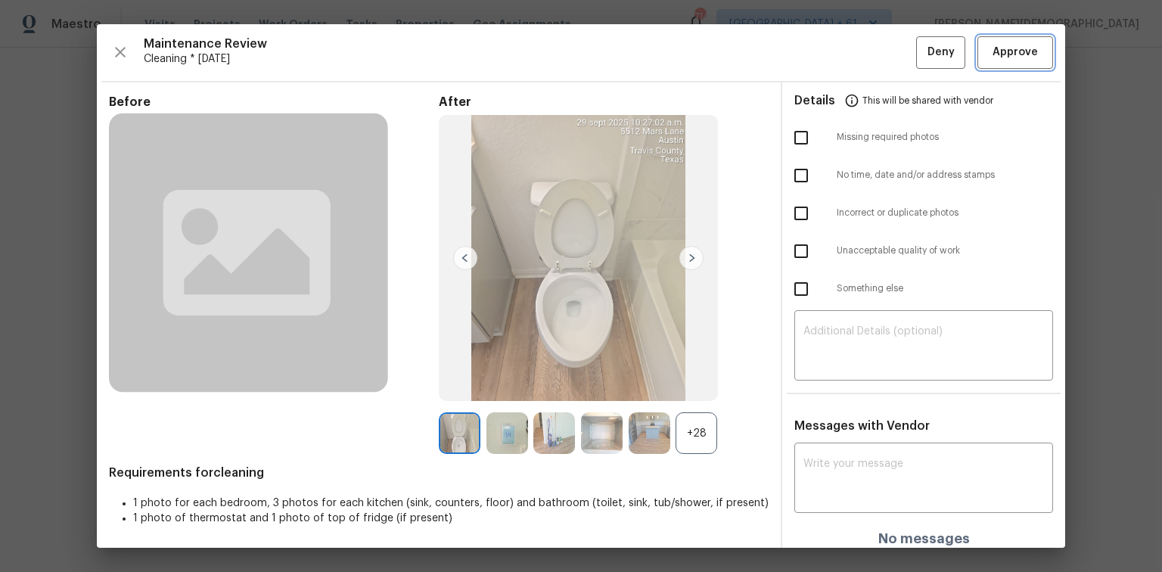
click at [1009, 63] on button "Approve" at bounding box center [1015, 52] width 76 height 33
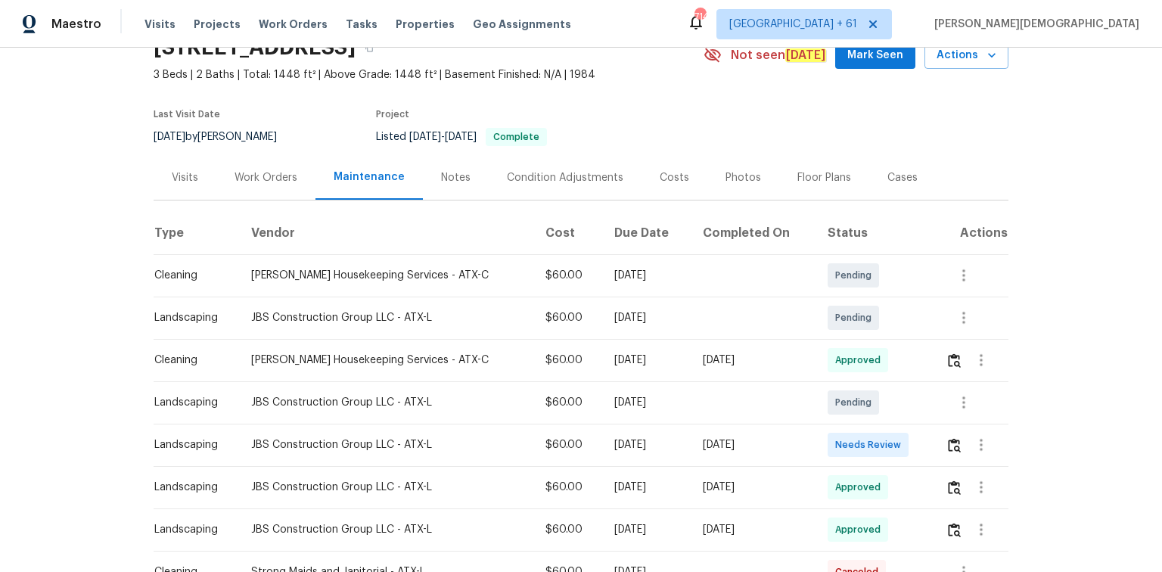
scroll to position [121, 0]
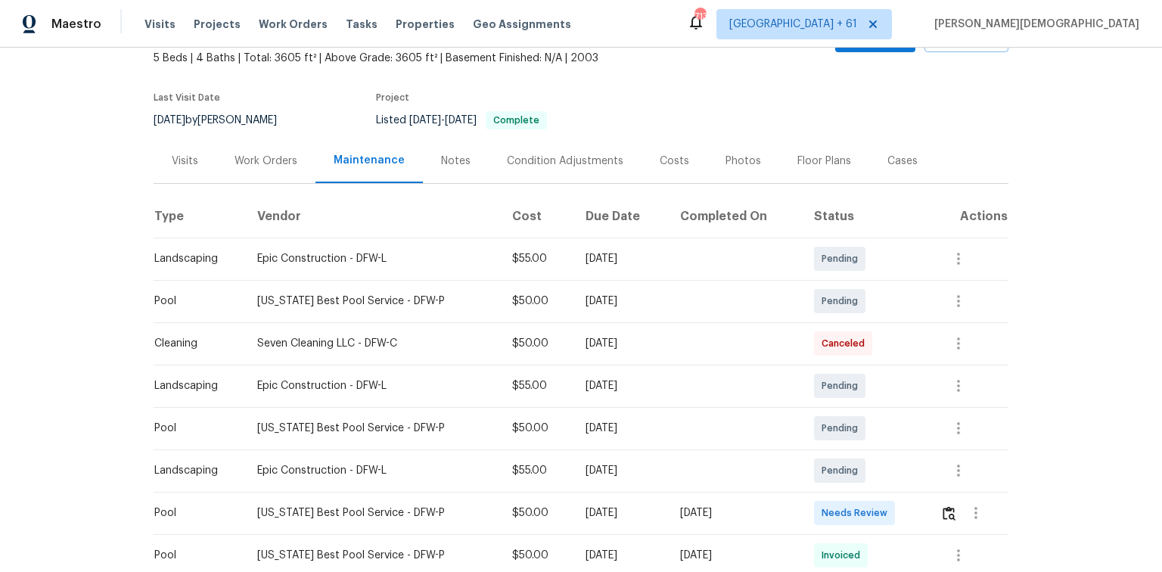
scroll to position [181, 0]
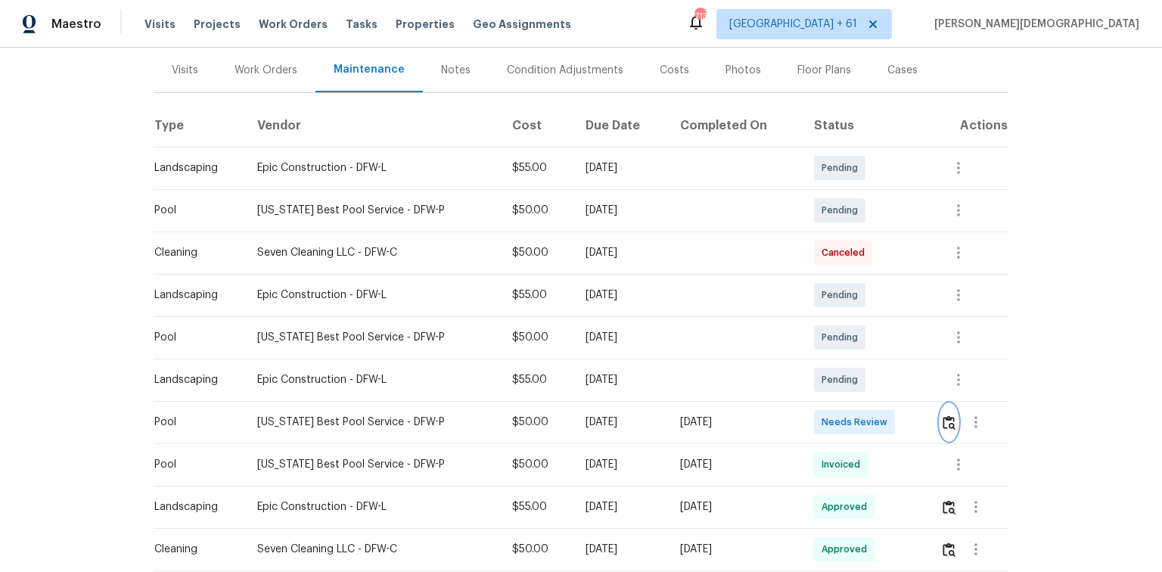
click at [943, 415] on img "button" at bounding box center [948, 422] width 13 height 14
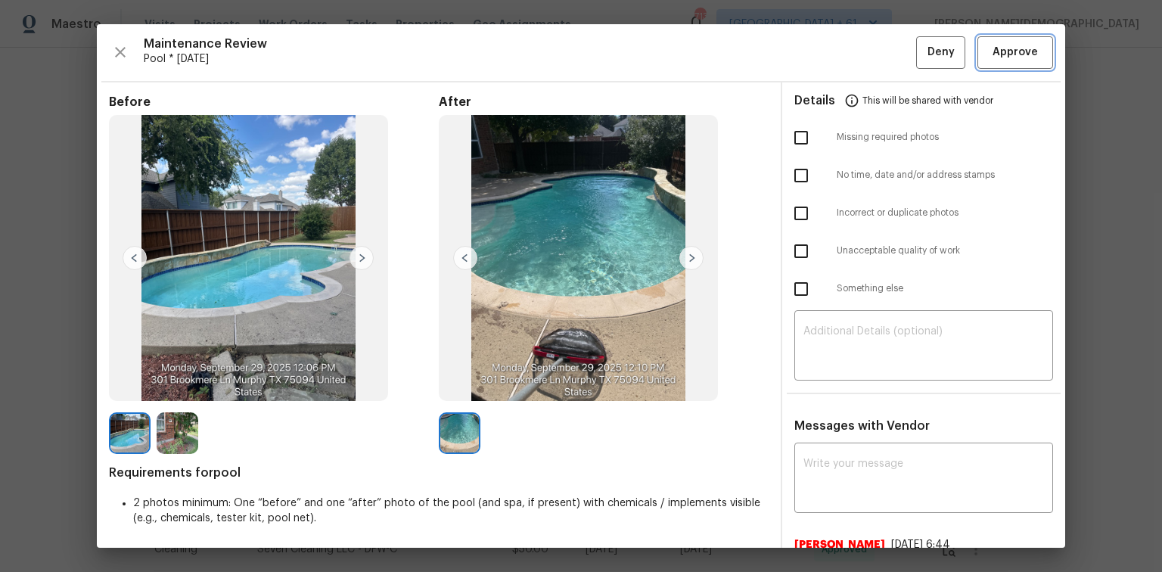
click at [998, 50] on span "Approve" at bounding box center [1014, 52] width 45 height 19
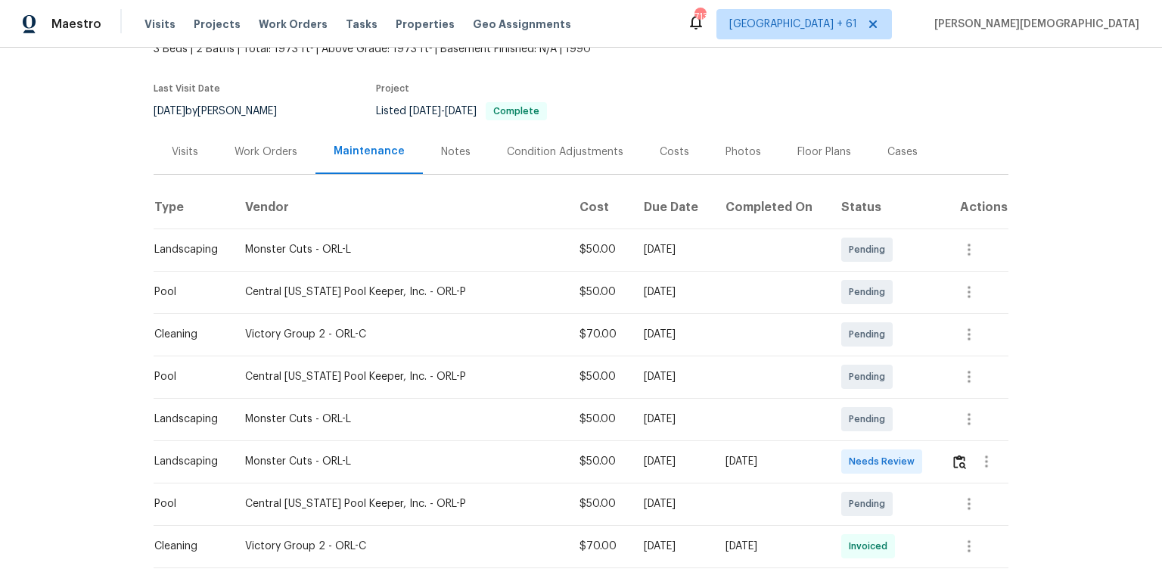
scroll to position [121, 0]
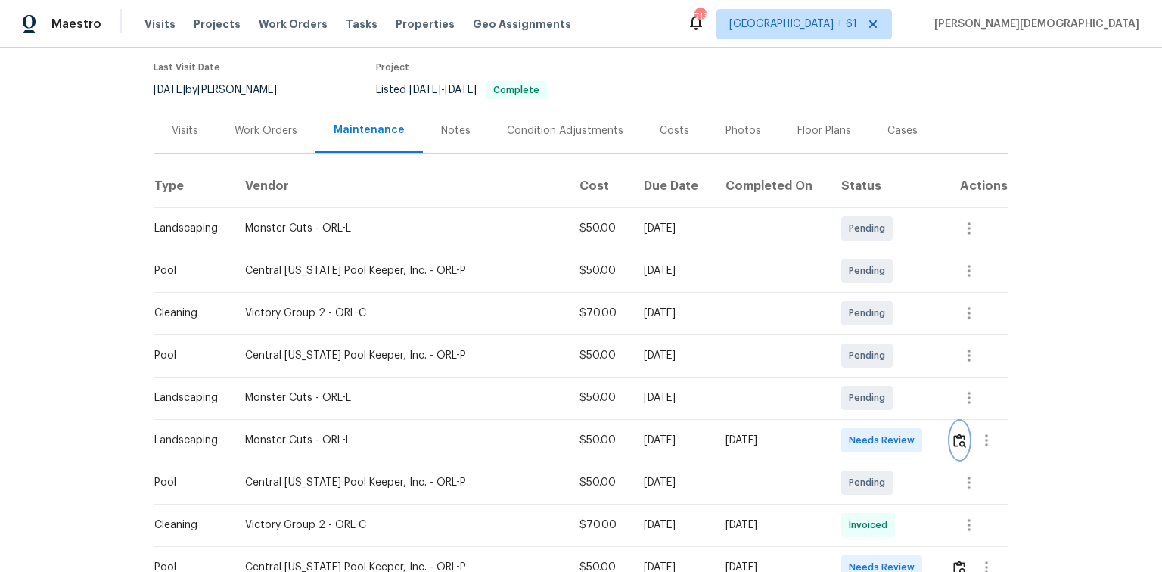
click at [962, 438] on button "button" at bounding box center [959, 440] width 17 height 36
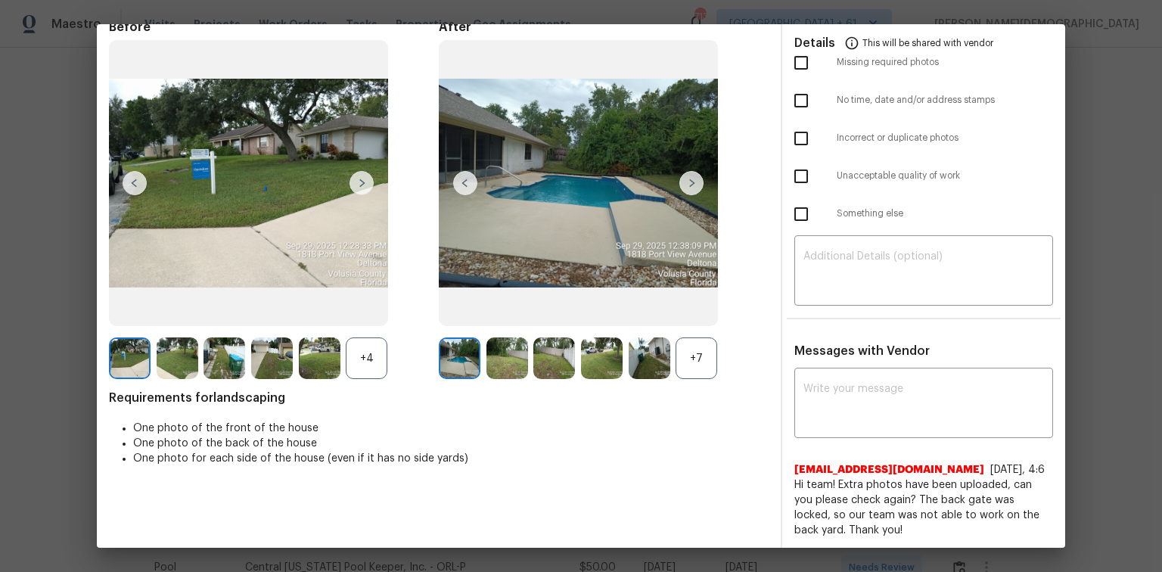
scroll to position [0, 0]
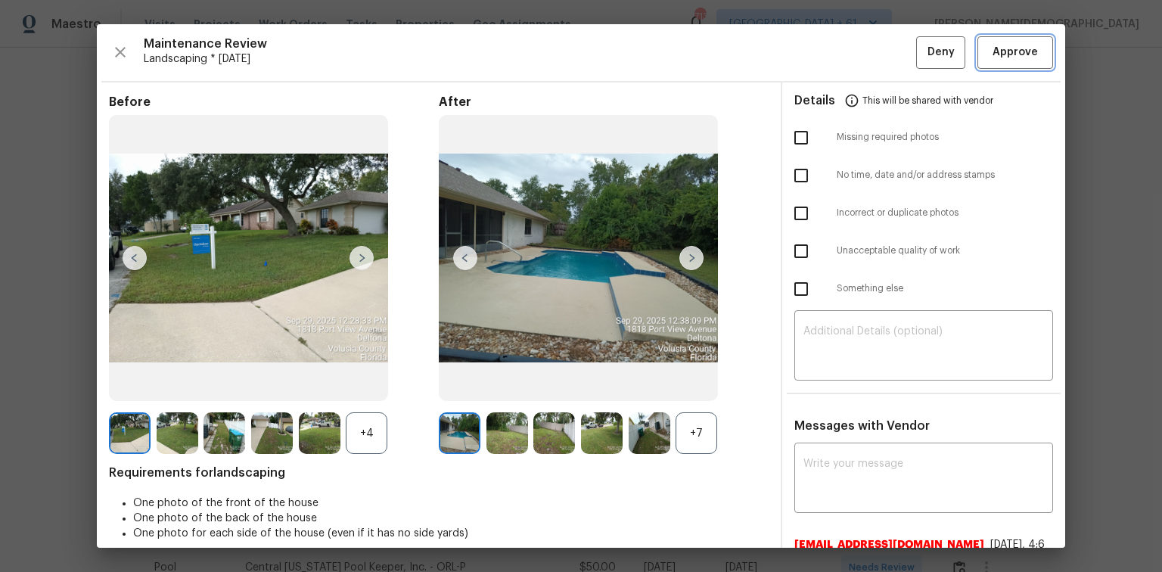
click at [1014, 45] on span "Approve" at bounding box center [1014, 52] width 45 height 19
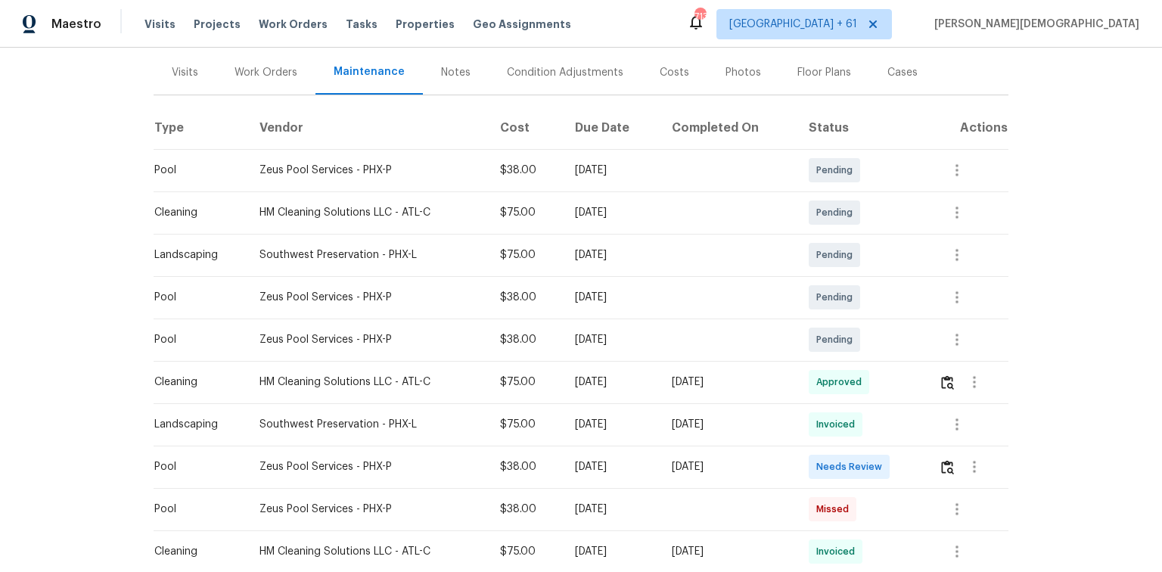
scroll to position [181, 0]
click at [941, 461] on img "button" at bounding box center [947, 465] width 13 height 14
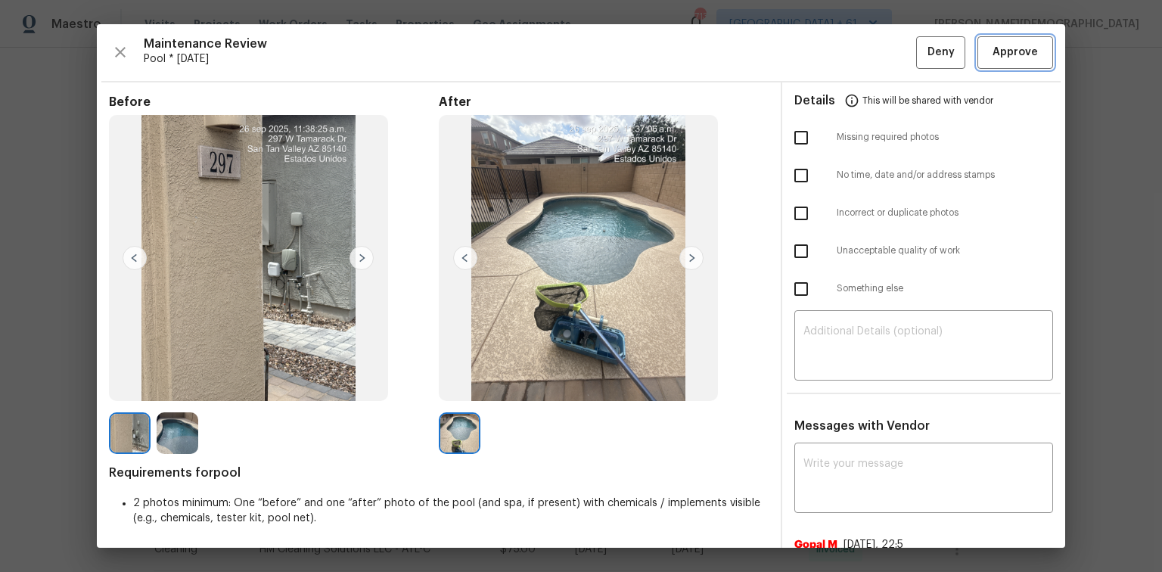
click at [1006, 58] on span "Approve" at bounding box center [1014, 52] width 45 height 19
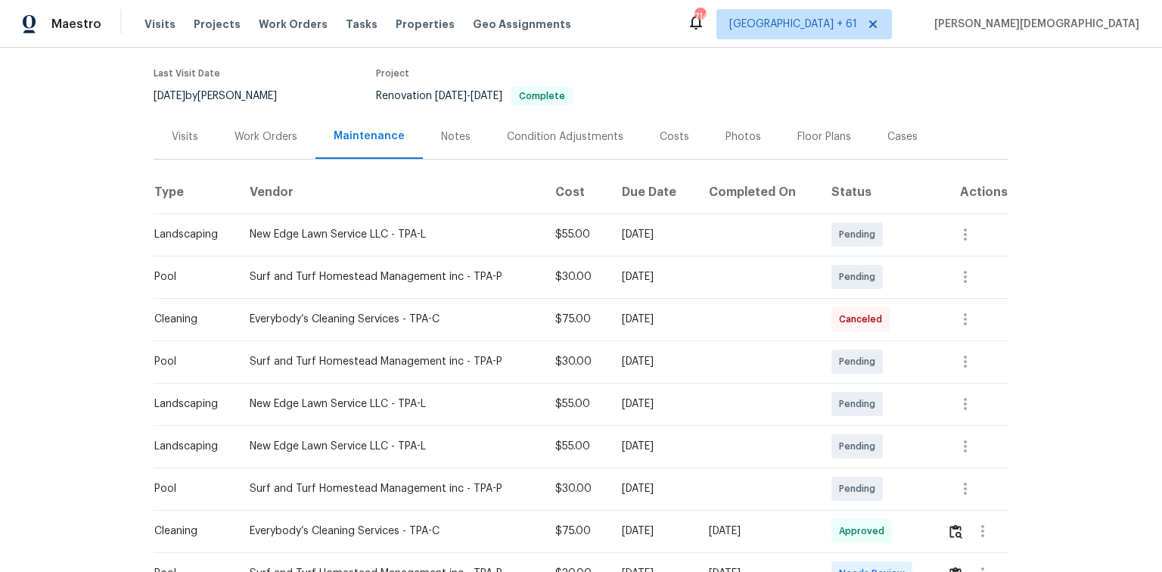
scroll to position [242, 0]
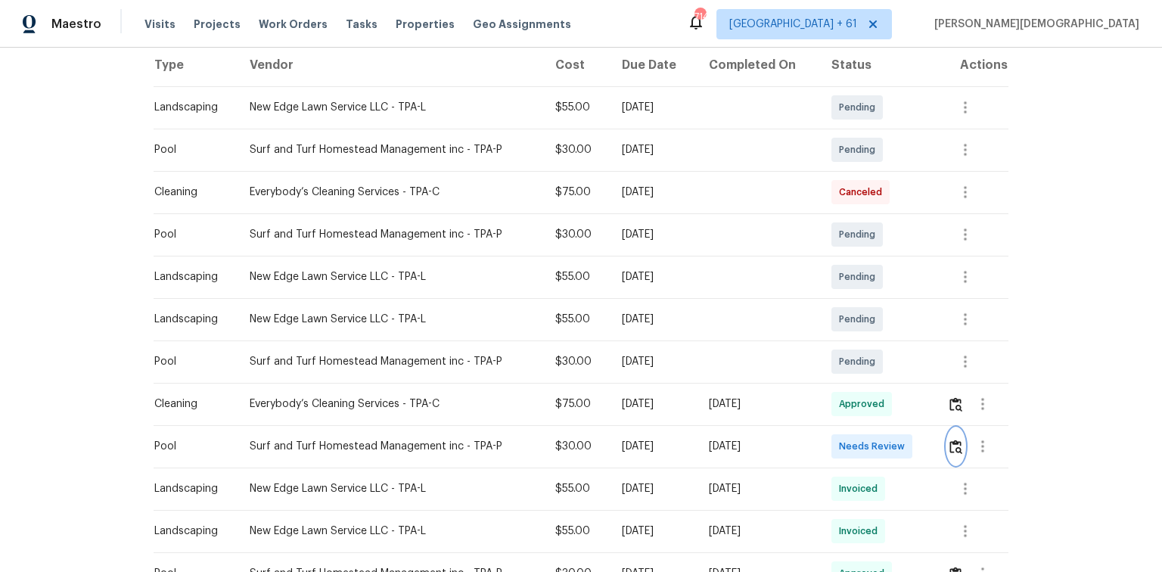
click at [826, 382] on img "button" at bounding box center [955, 446] width 13 height 14
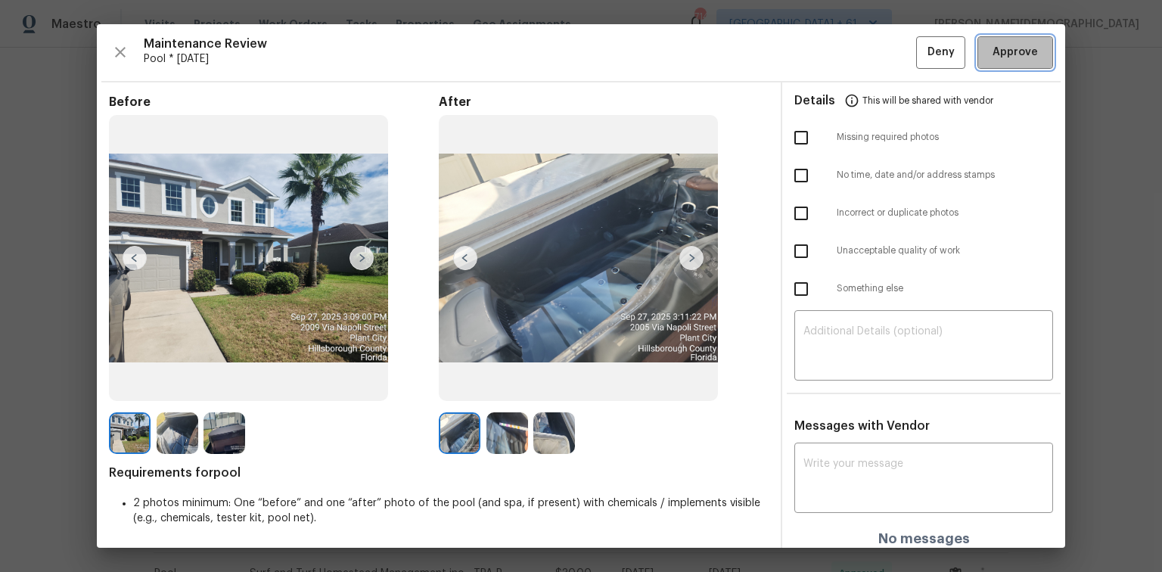
click at [826, 51] on span "Approve" at bounding box center [1014, 52] width 45 height 19
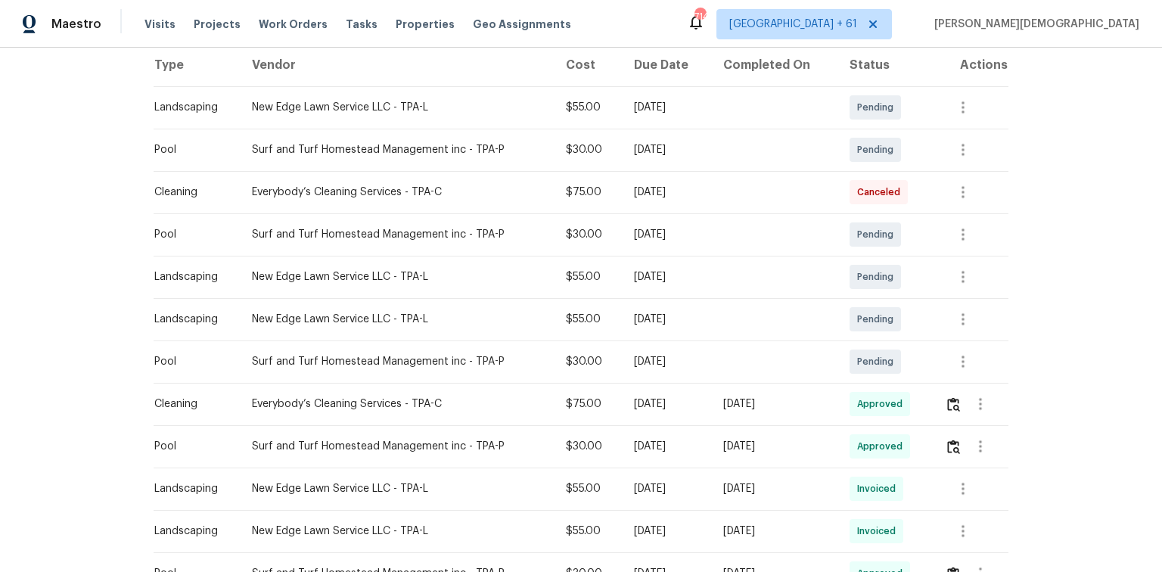
click at [29, 382] on div "Back to all projects [STREET_ADDRESS] 5 Beds | 2 1/2 Baths | Total: 3092 ft² | …" at bounding box center [581, 310] width 1162 height 524
